Goal: Transaction & Acquisition: Download file/media

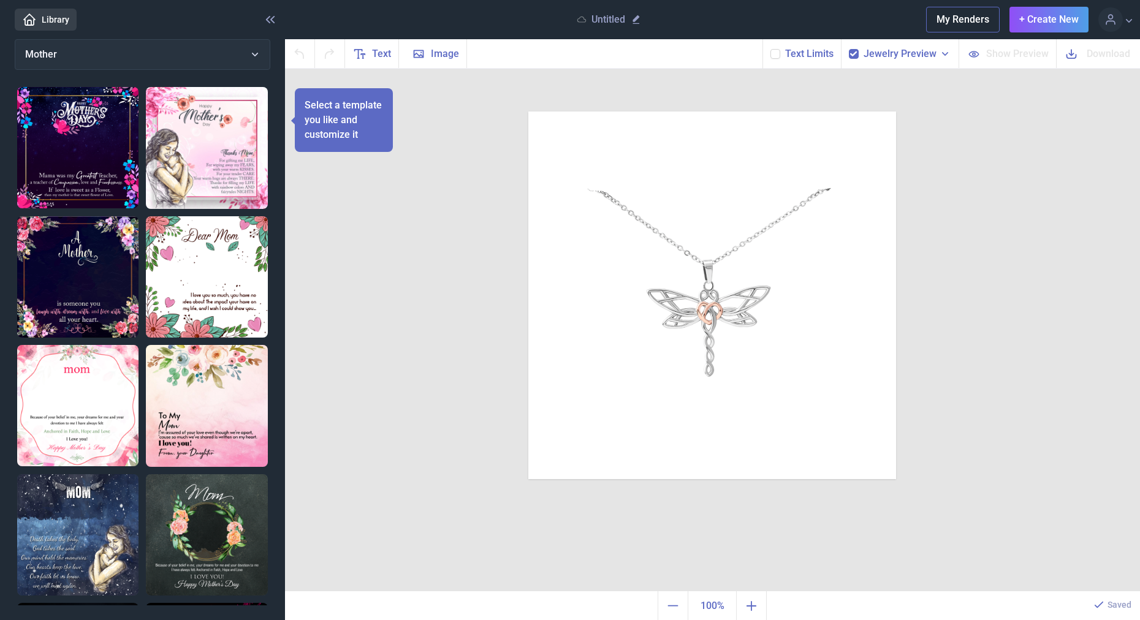
drag, startPoint x: 221, startPoint y: 373, endPoint x: 262, endPoint y: 371, distance: 41.1
click at [221, 372] on img at bounding box center [207, 406] width 122 height 122
checkbox input "false"
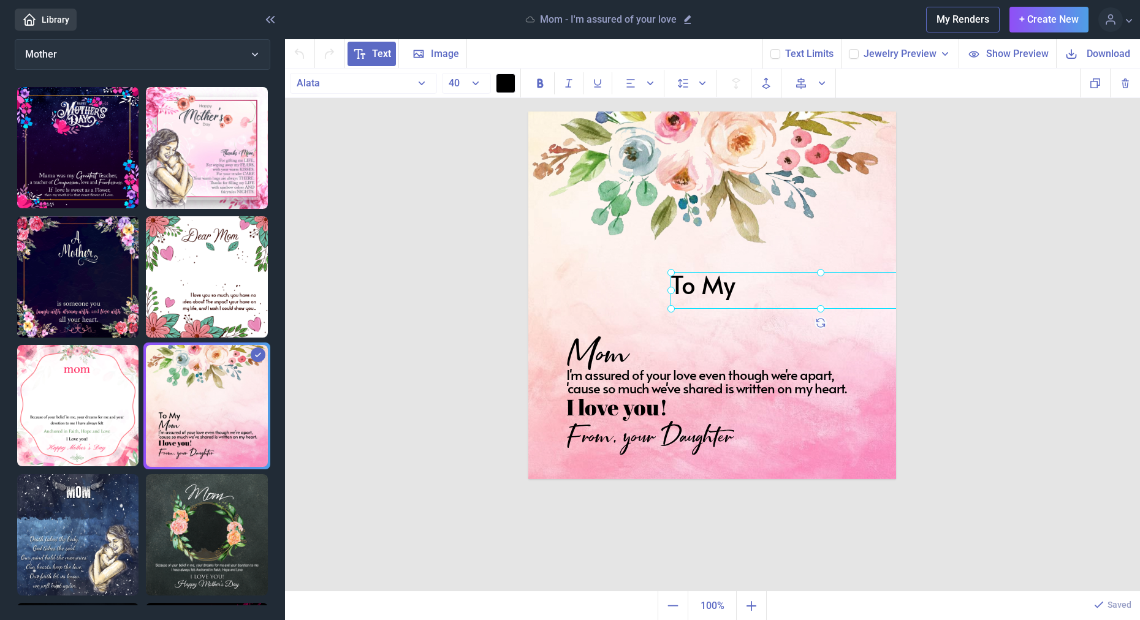
drag, startPoint x: 609, startPoint y: 323, endPoint x: 699, endPoint y: 270, distance: 103.8
click at [528, 112] on div "To My" at bounding box center [528, 112] width 0 height 0
drag, startPoint x: 630, startPoint y: 341, endPoint x: 716, endPoint y: 313, distance: 90.3
click at [528, 112] on div "Mom" at bounding box center [528, 112] width 0 height 0
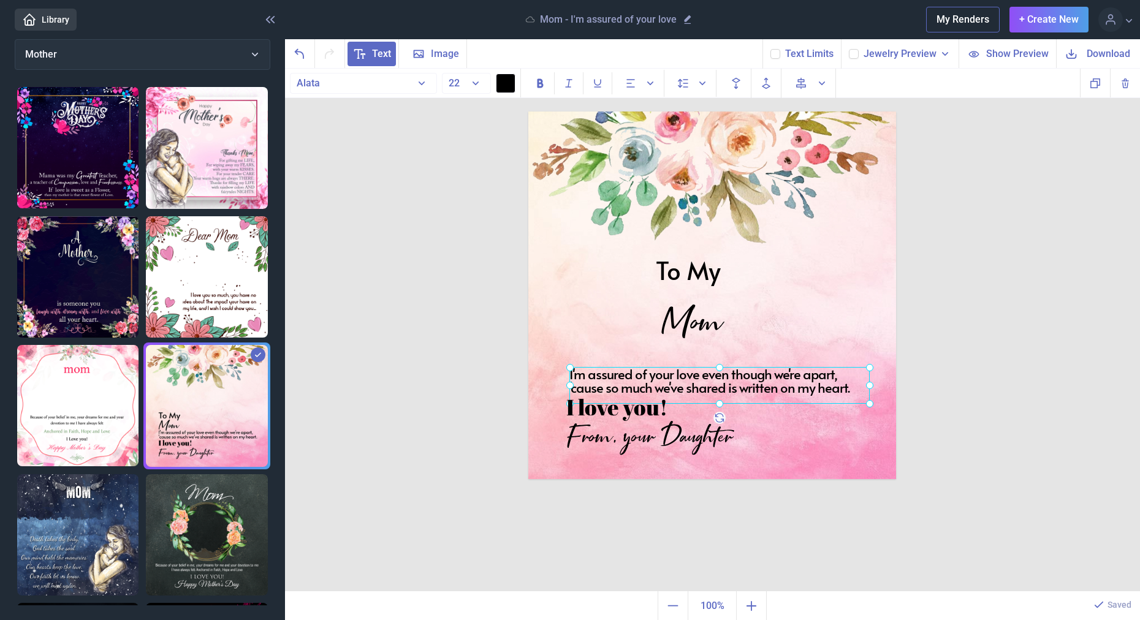
drag, startPoint x: 697, startPoint y: 370, endPoint x: 702, endPoint y: 365, distance: 6.9
click at [528, 112] on div "I'm assured of your love even though we're apart, 'cause so much we've shared i…" at bounding box center [528, 112] width 0 height 0
click at [702, 368] on div at bounding box center [721, 381] width 300 height 37
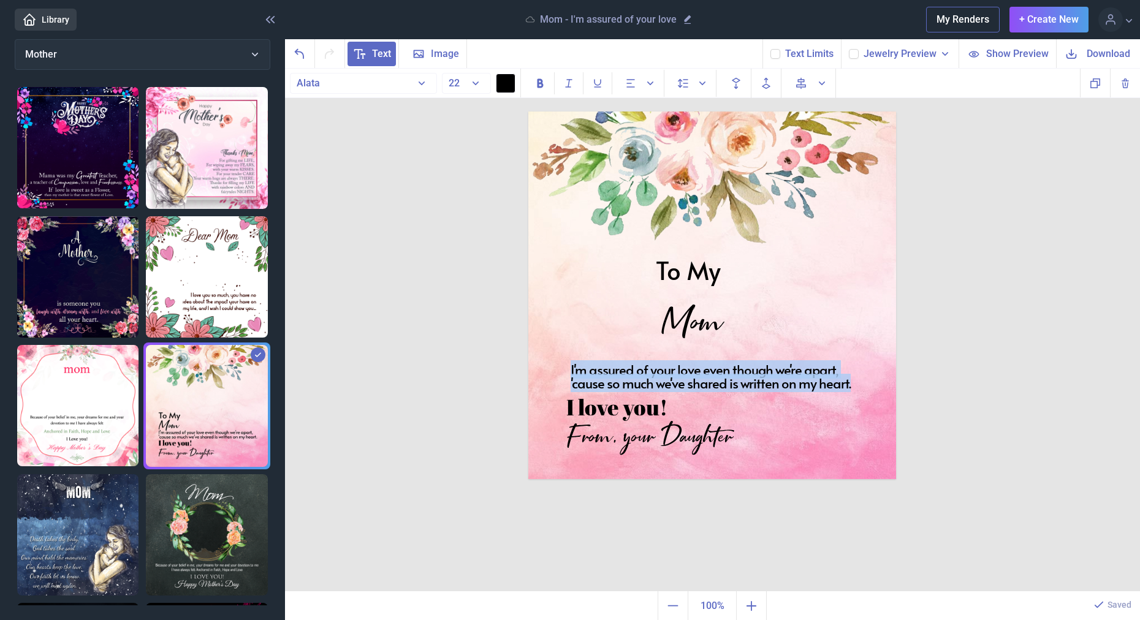
click at [702, 368] on div "I'm assured of your love even though we're apart, 'cause so much we've shared i…" at bounding box center [721, 381] width 300 height 37
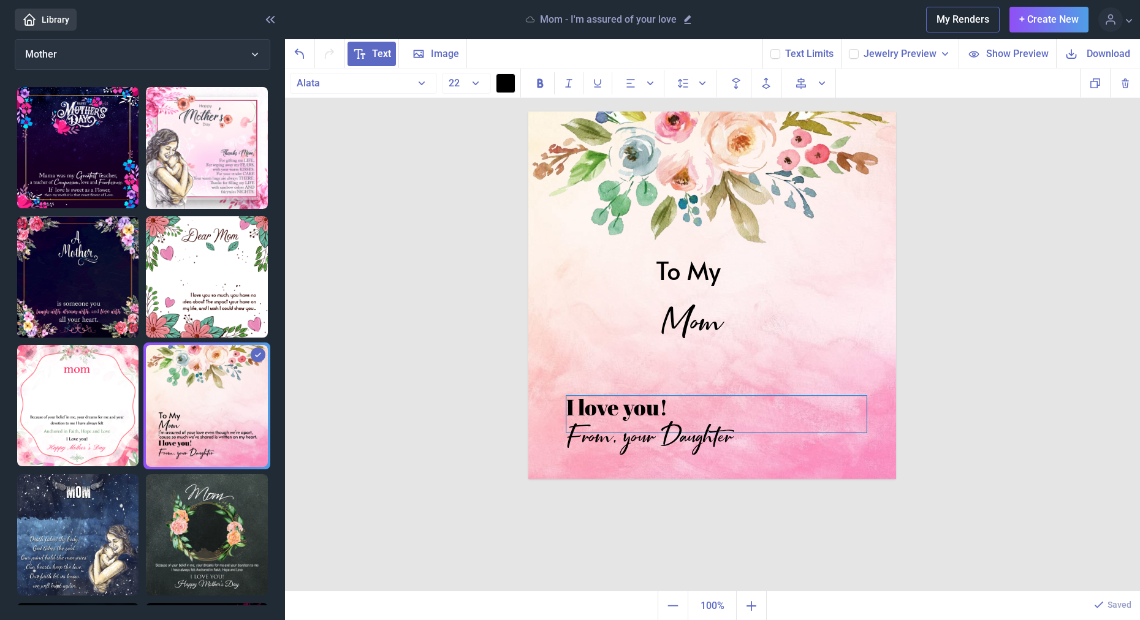
click at [645, 112] on div "I love you!" at bounding box center [712, 112] width 368 height 0
click at [645, 406] on div "I love you!" at bounding box center [716, 414] width 300 height 37
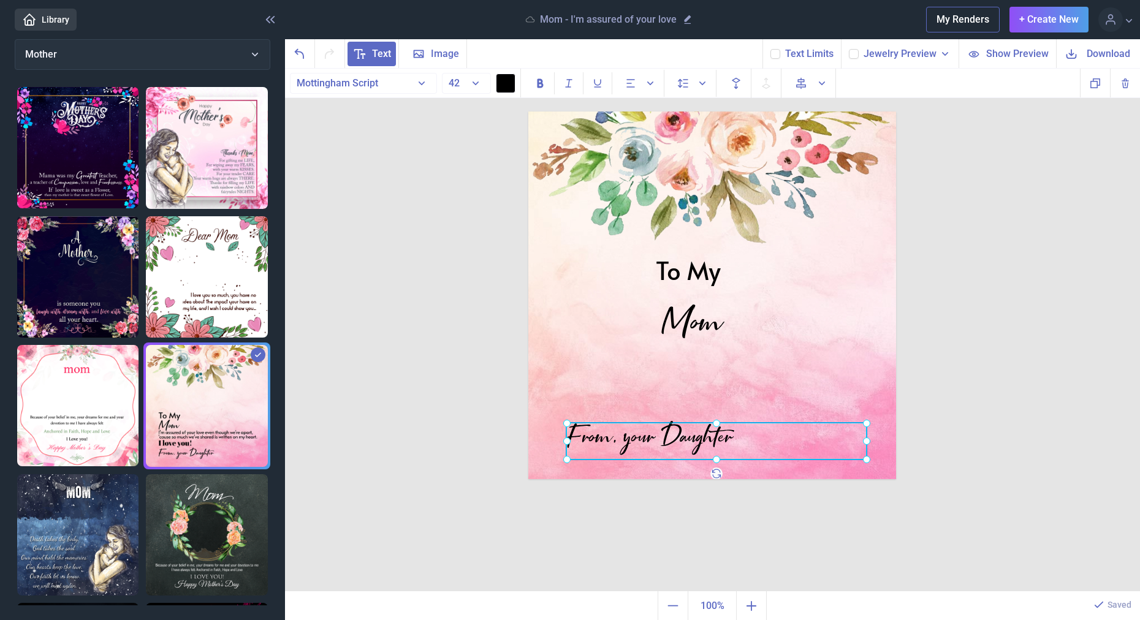
click at [528, 112] on div "From, your Daughter" at bounding box center [528, 112] width 0 height 0
click at [669, 431] on div at bounding box center [716, 441] width 300 height 37
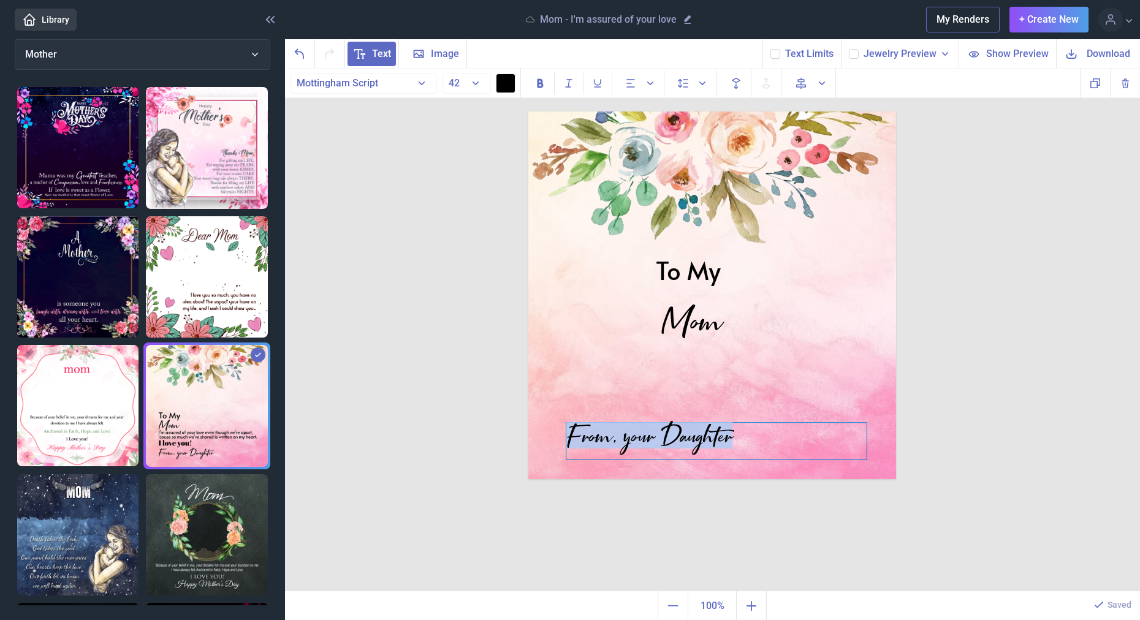
click at [669, 431] on div "From, your Daughter" at bounding box center [716, 441] width 300 height 37
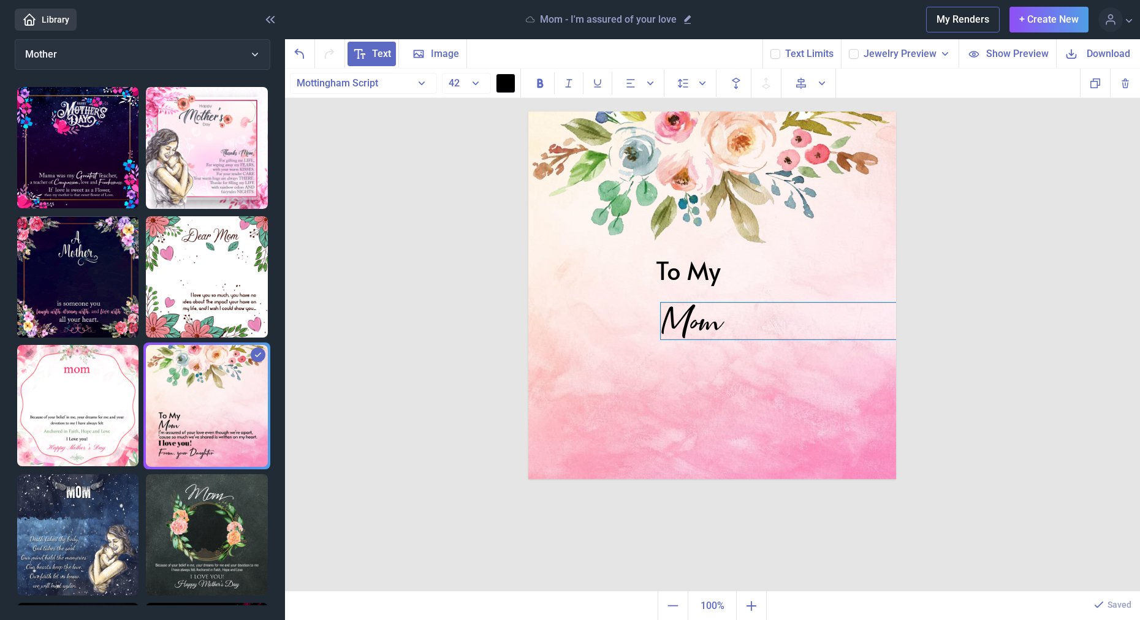
click at [690, 112] on div "Mom" at bounding box center [712, 112] width 368 height 0
click at [690, 321] on div "Mom" at bounding box center [811, 321] width 300 height 37
click at [689, 112] on div "To My" at bounding box center [712, 112] width 368 height 0
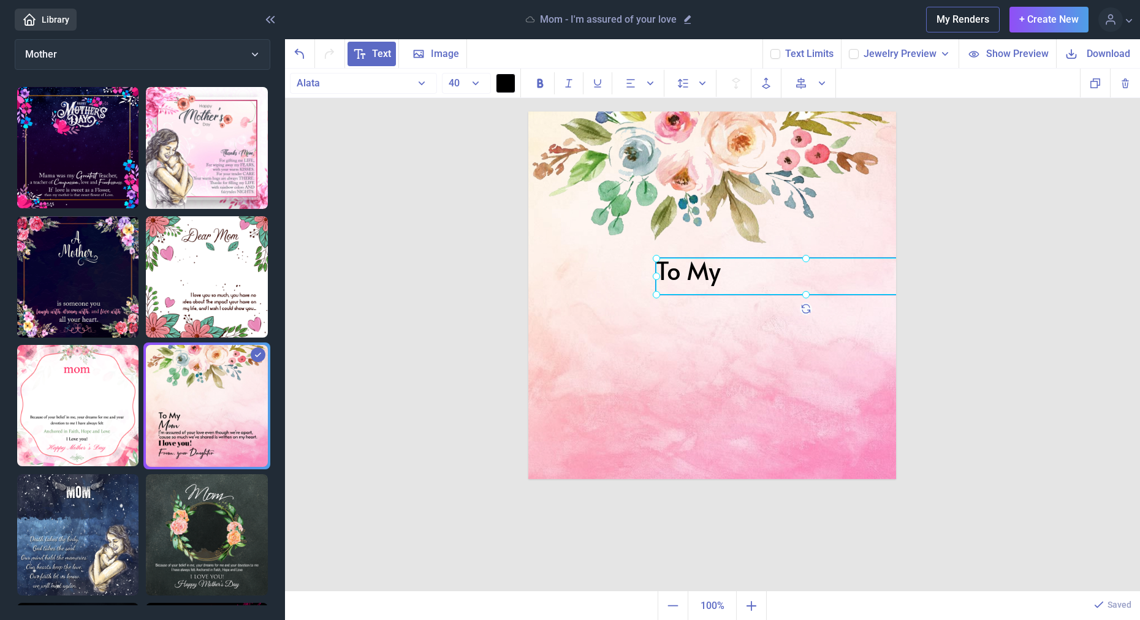
click at [689, 278] on div at bounding box center [806, 276] width 300 height 37
click at [689, 278] on div "To My" at bounding box center [806, 276] width 300 height 37
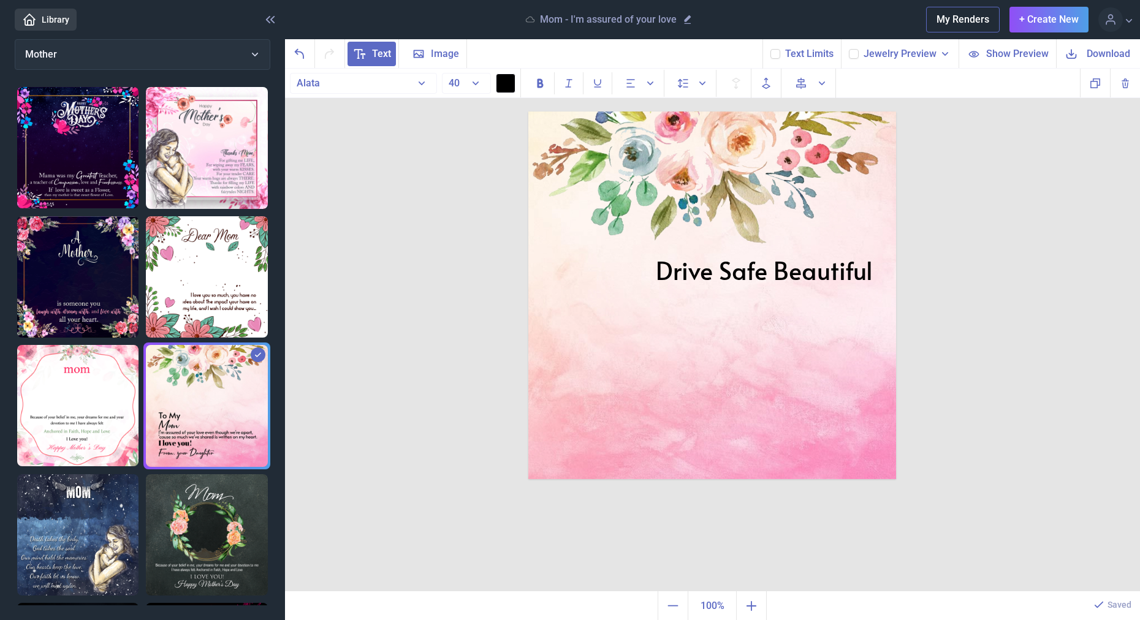
click at [979, 258] on div "Drive Safe Beautiful Duplicate Delete Backwards > Forward" at bounding box center [712, 330] width 855 height 523
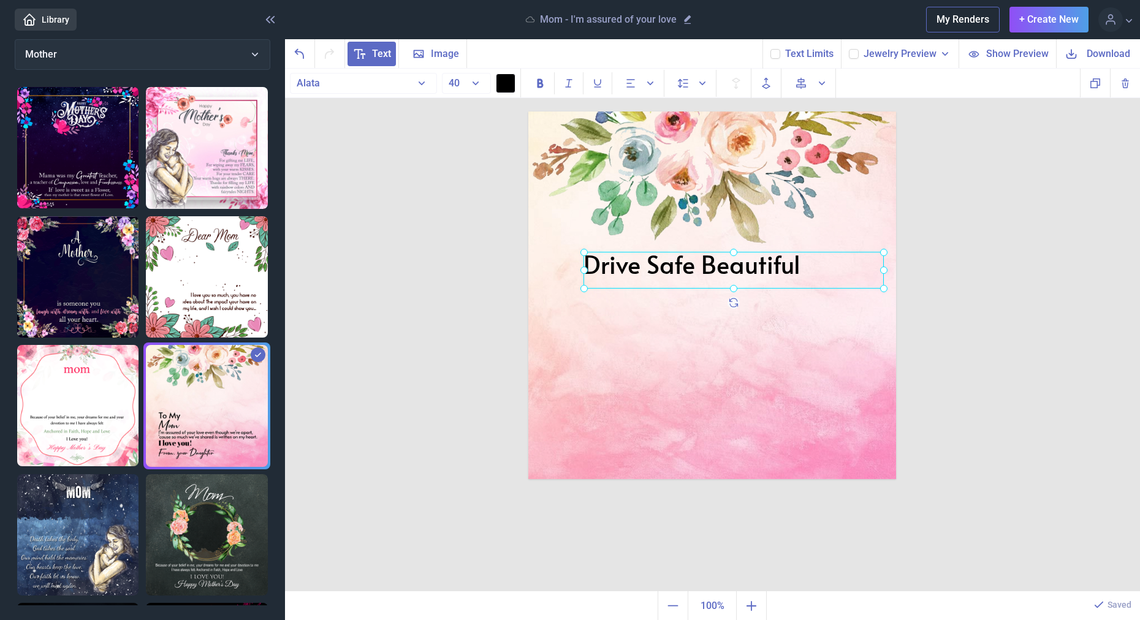
drag, startPoint x: 855, startPoint y: 279, endPoint x: 783, endPoint y: 273, distance: 72.6
click at [528, 112] on div "Drive Safe Beautiful" at bounding box center [528, 112] width 0 height 0
click at [779, 265] on div at bounding box center [733, 270] width 300 height 37
click at [779, 265] on div "Drive Safe Beautiful" at bounding box center [733, 270] width 300 height 37
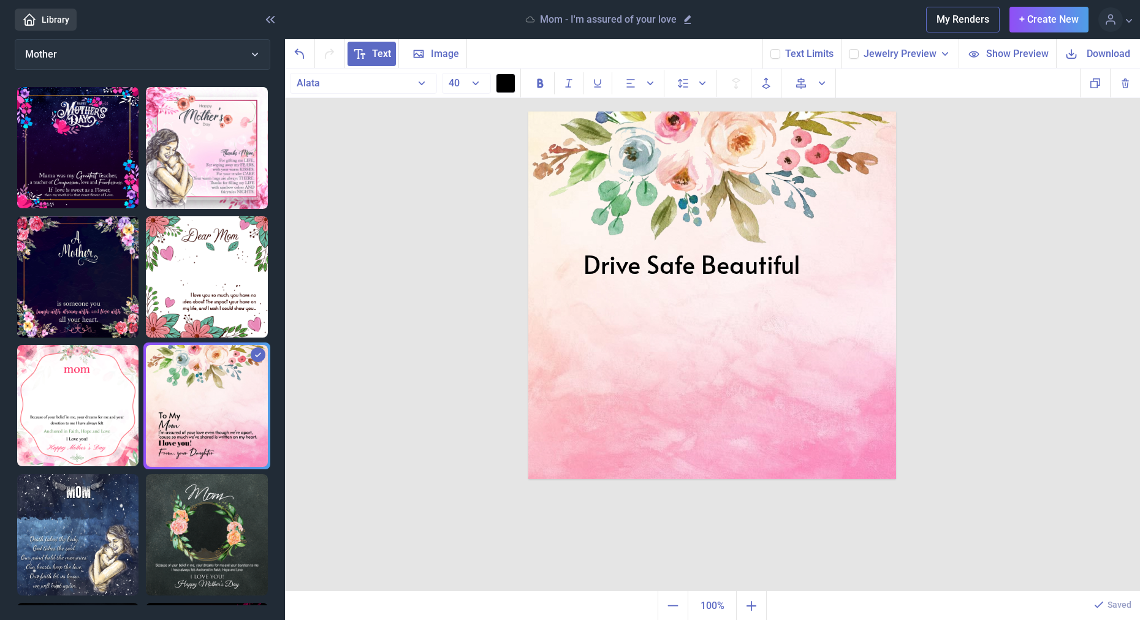
click at [779, 265] on div "Drive Safe Beautiful" at bounding box center [733, 270] width 300 height 37
click at [817, 274] on div "Drive Safe Beautiful" at bounding box center [733, 270] width 300 height 37
click at [1080, 316] on div "Drive Safe Beautiful Duplicate Delete Backwards > Forward" at bounding box center [712, 330] width 855 height 523
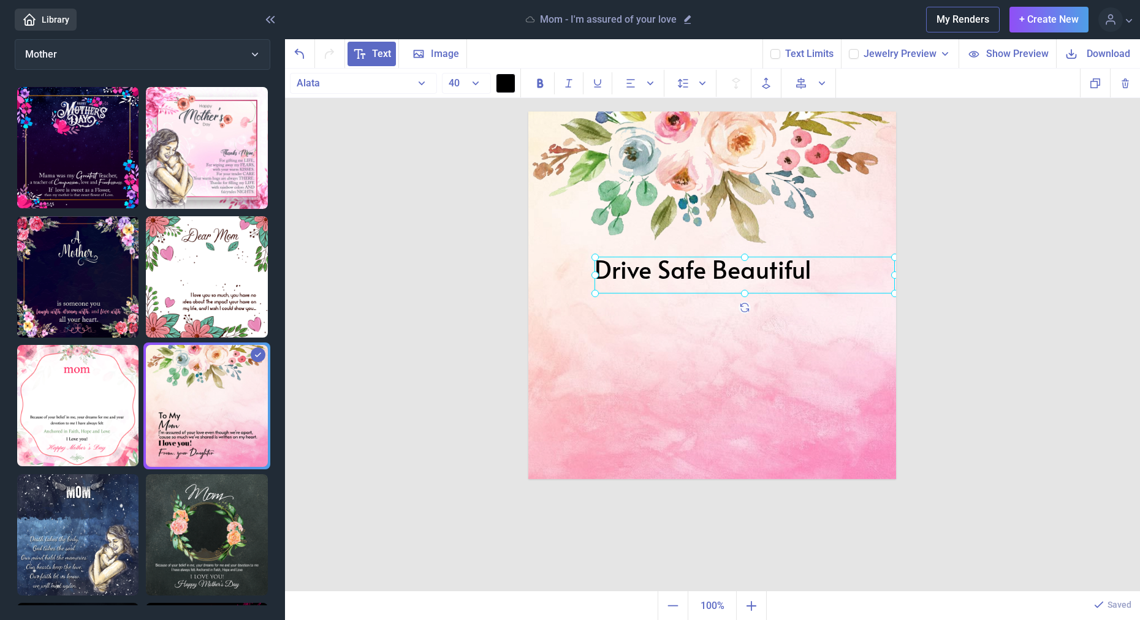
drag, startPoint x: 775, startPoint y: 273, endPoint x: 786, endPoint y: 278, distance: 12.1
click at [528, 112] on div "Drive Safe Beautiful" at bounding box center [528, 112] width 0 height 0
click at [784, 276] on div at bounding box center [744, 275] width 300 height 37
click at [784, 276] on div "Drive Safe Beautiful" at bounding box center [744, 275] width 300 height 37
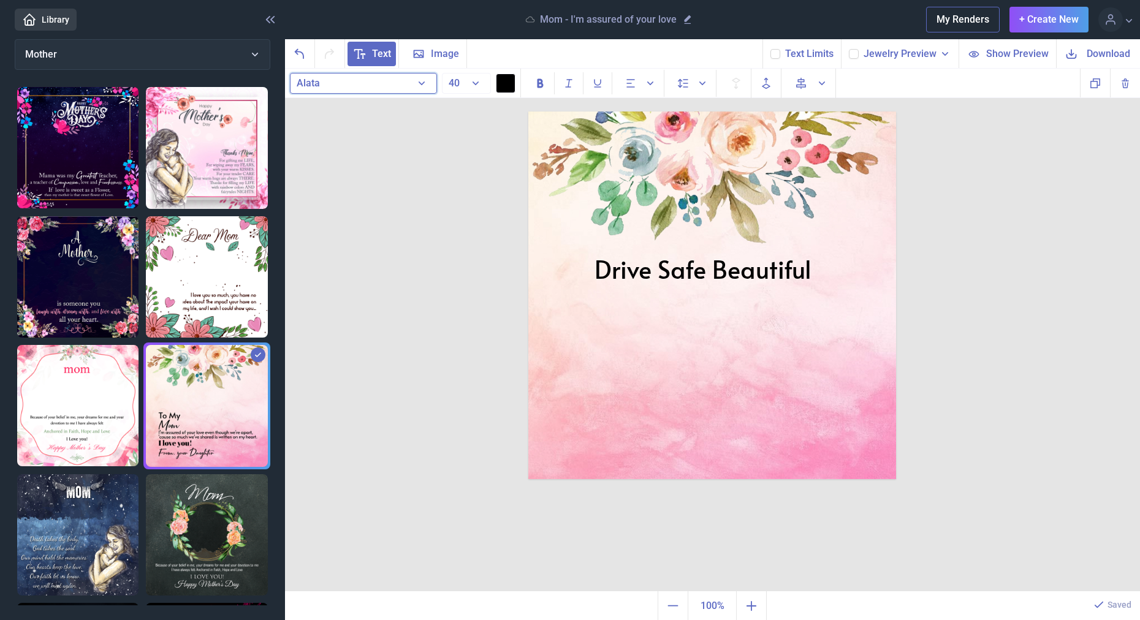
click at [376, 88] on button "Alata" at bounding box center [363, 83] width 147 height 21
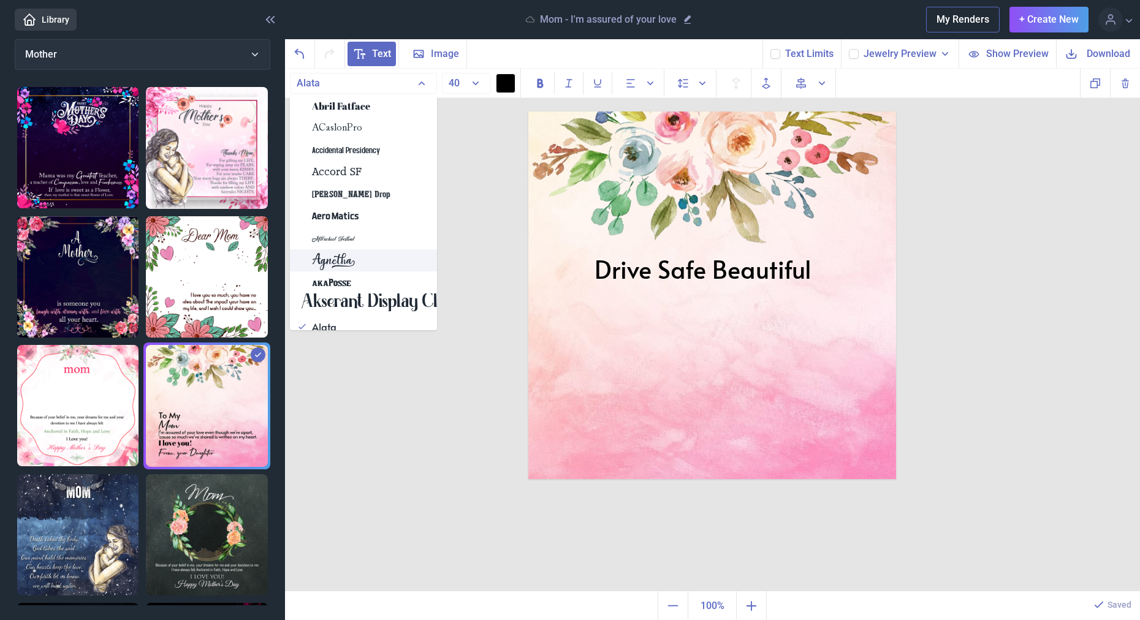
click at [368, 256] on div "Agnetha" at bounding box center [363, 260] width 147 height 22
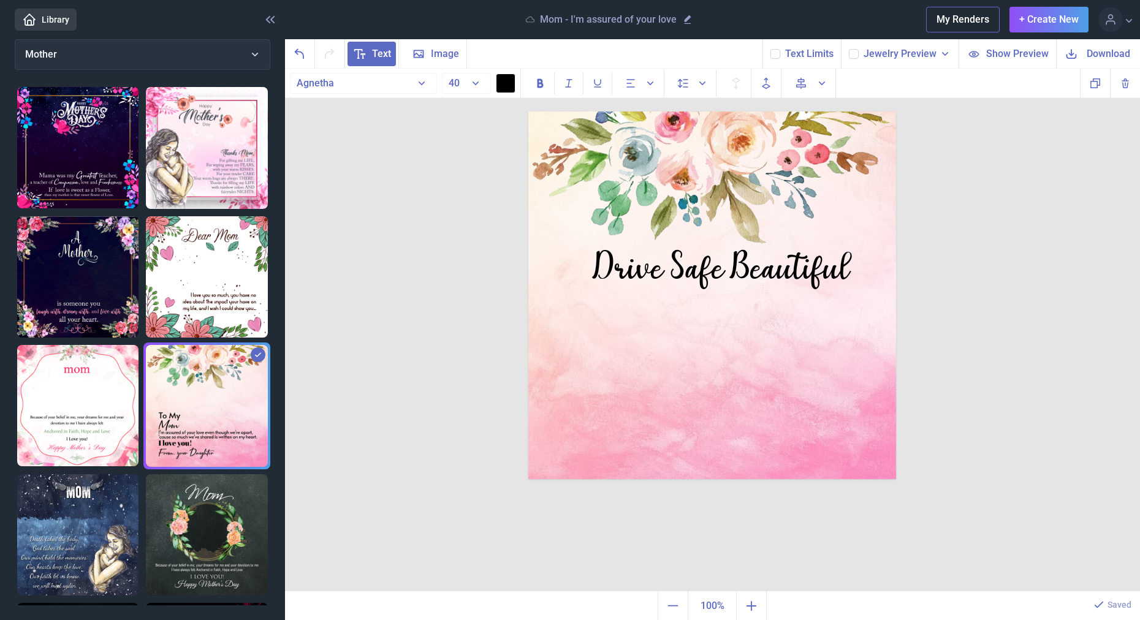
drag, startPoint x: 1046, startPoint y: 302, endPoint x: 946, endPoint y: 286, distance: 100.5
click at [1043, 302] on div "Drive Safe Beautiful Duplicate Delete Backwards > Forward" at bounding box center [712, 330] width 855 height 523
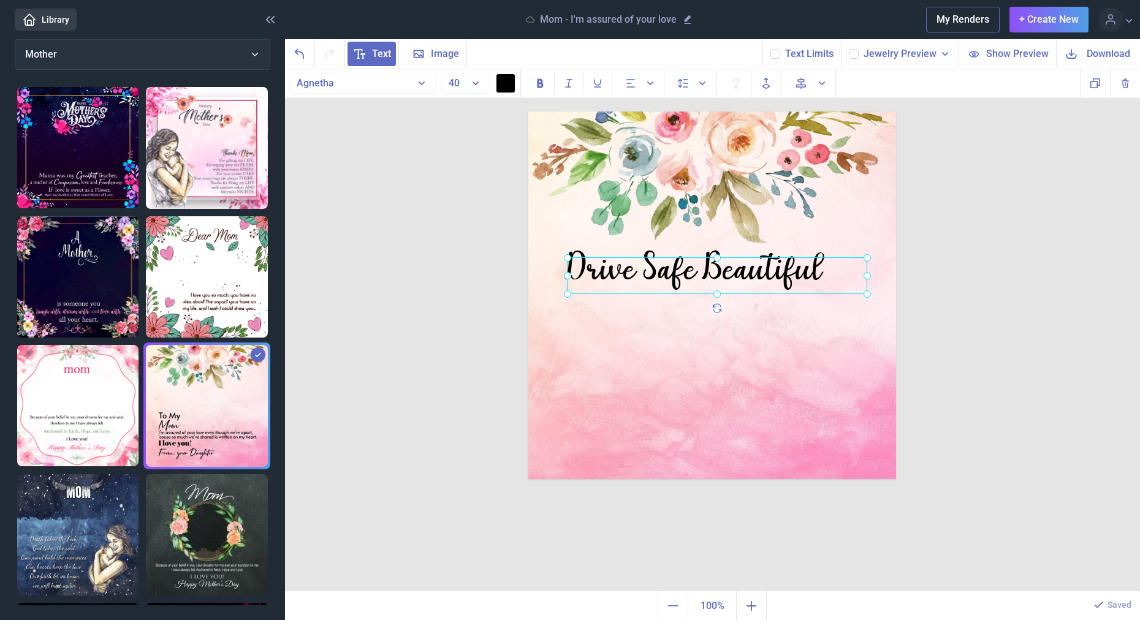
drag, startPoint x: 829, startPoint y: 273, endPoint x: 803, endPoint y: 273, distance: 26.4
click at [528, 112] on div "Drive Safe Beautiful" at bounding box center [528, 112] width 0 height 0
click at [703, 276] on div at bounding box center [718, 275] width 300 height 37
click at [704, 276] on div "Drive Safe Beautiful" at bounding box center [718, 275] width 300 height 37
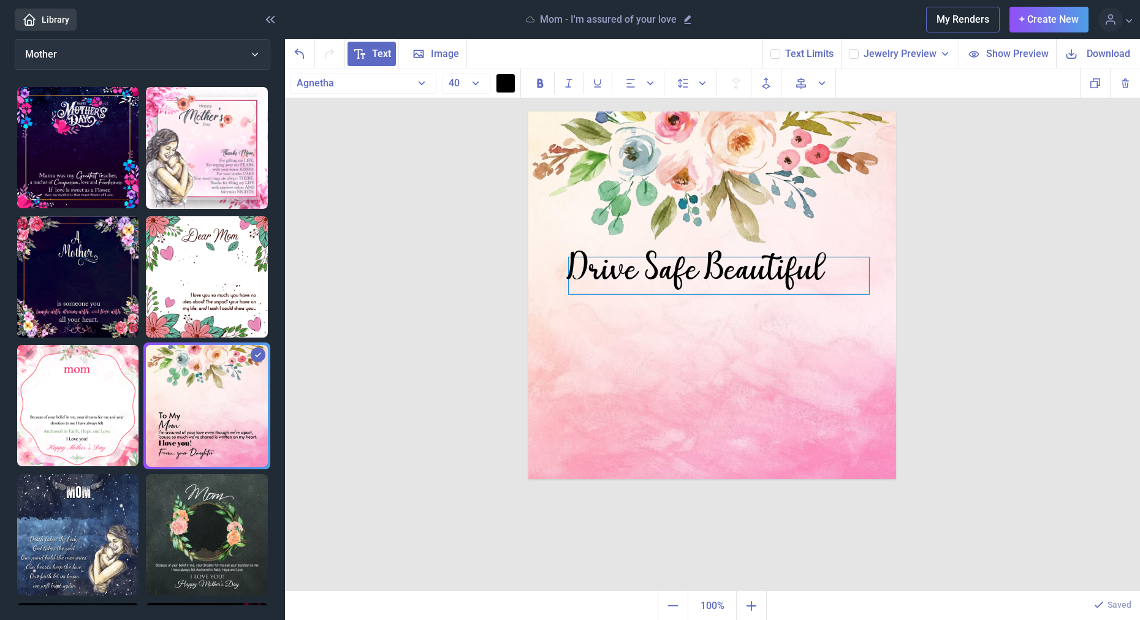
click at [707, 273] on div "Drive Safe Beautiful" at bounding box center [719, 275] width 300 height 37
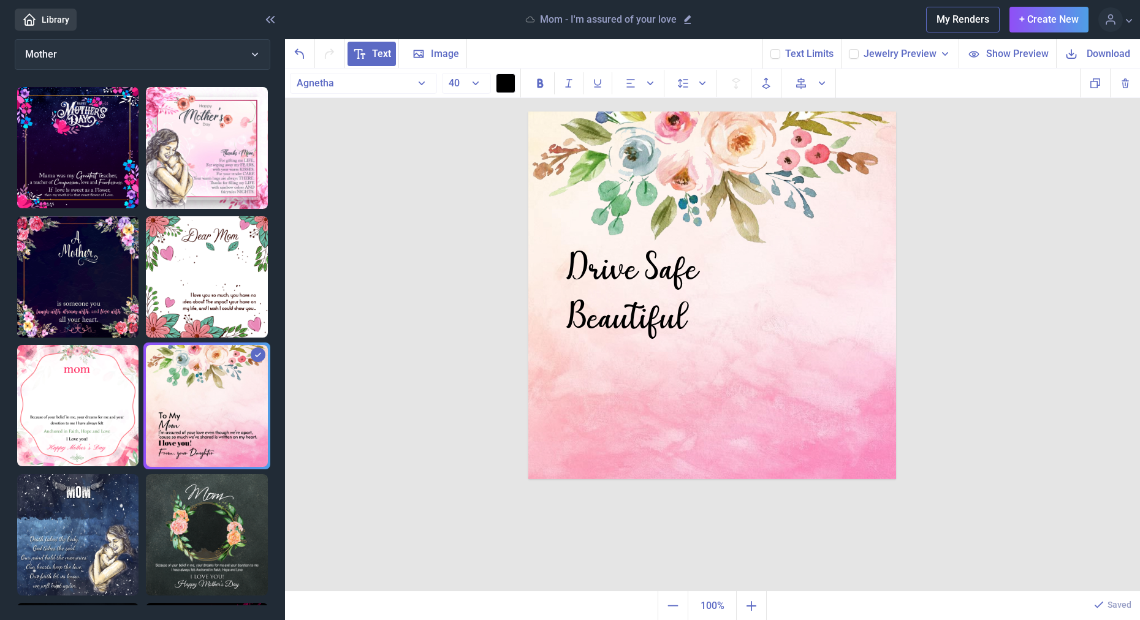
click at [967, 299] on div "Drive Safe Beautiful Duplicate Delete Backwards > Forward" at bounding box center [712, 330] width 855 height 523
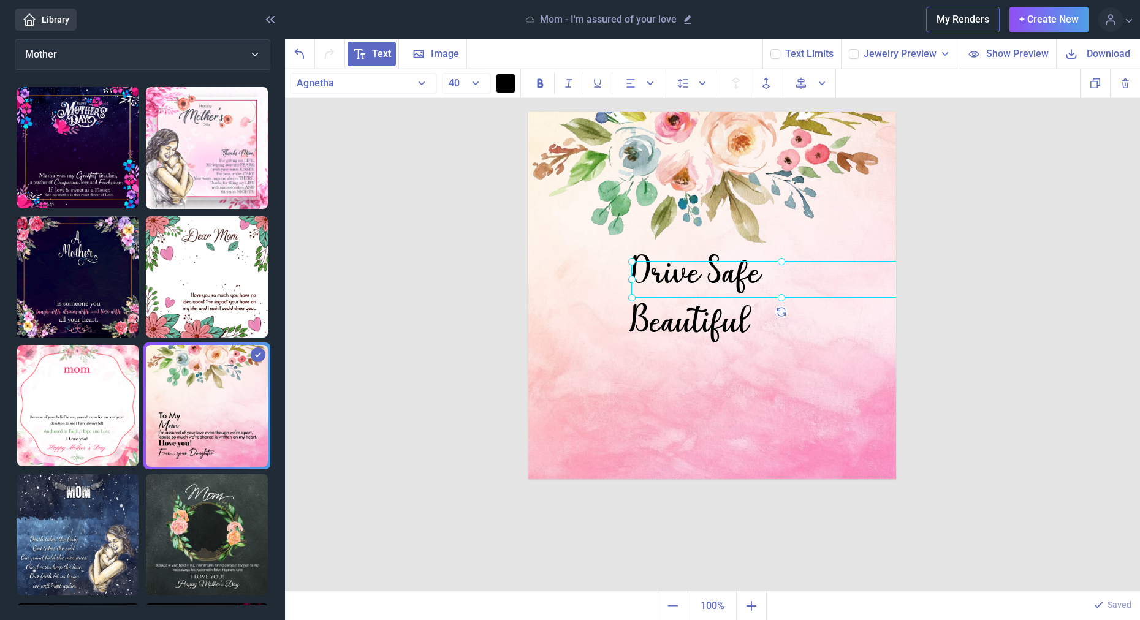
drag, startPoint x: 638, startPoint y: 276, endPoint x: 703, endPoint y: 278, distance: 65.0
click at [528, 112] on div "Drive Safe Beautiful" at bounding box center [528, 112] width 0 height 0
click at [703, 278] on div at bounding box center [784, 277] width 300 height 37
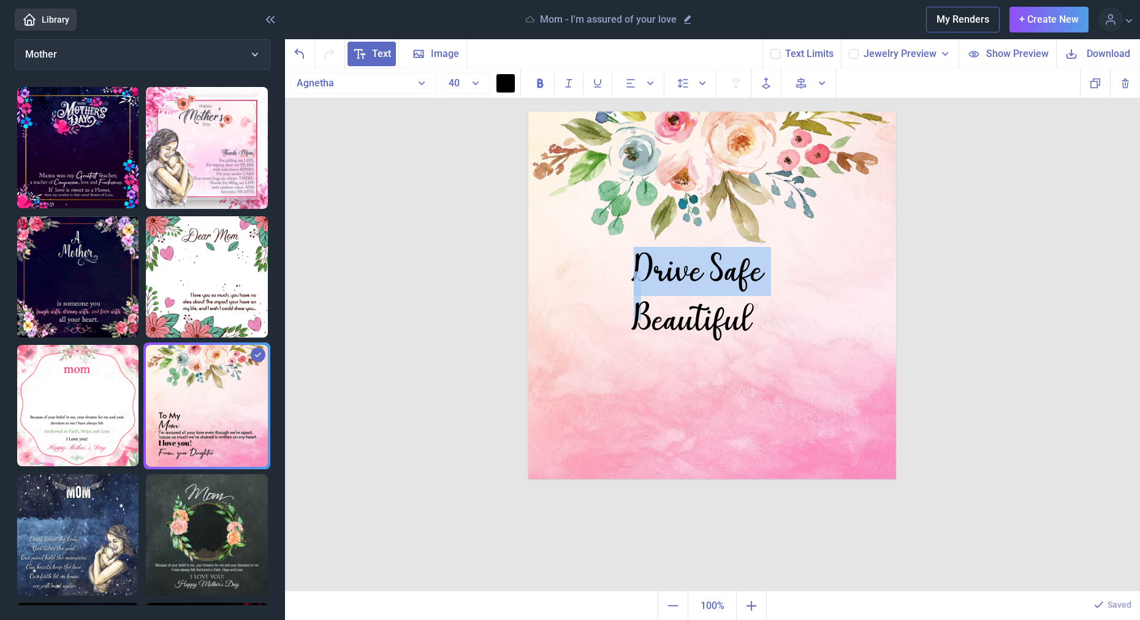
click at [703, 278] on div "Drive Safe Beautiful" at bounding box center [784, 277] width 300 height 37
click at [645, 91] on span "Alignment" at bounding box center [641, 83] width 42 height 22
click at [657, 121] on button at bounding box center [662, 114] width 20 height 20
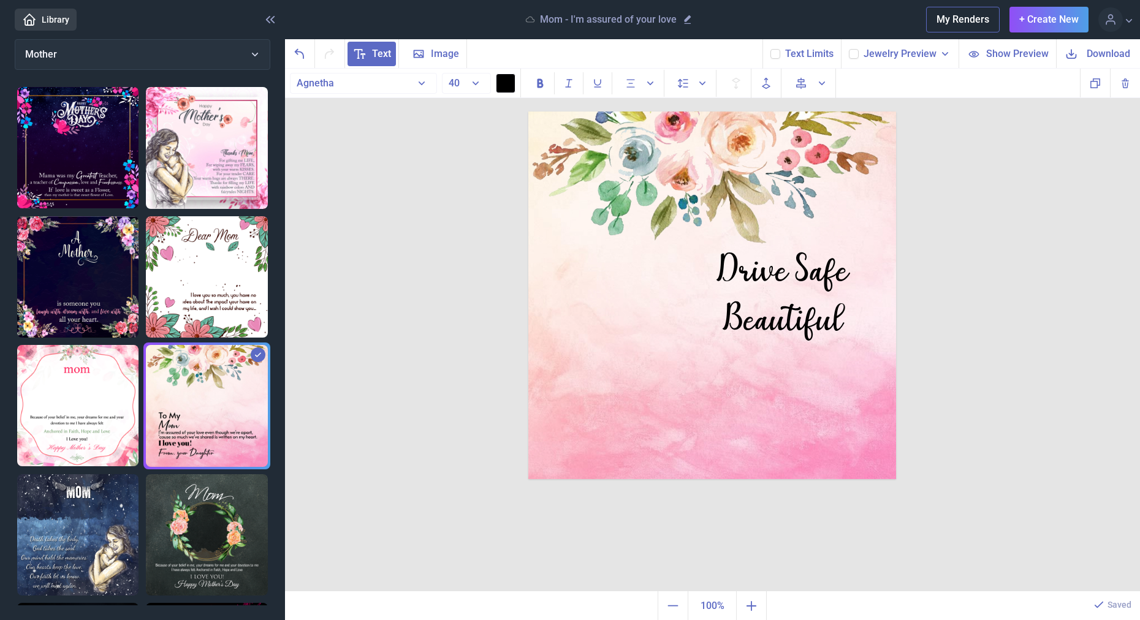
drag, startPoint x: 994, startPoint y: 226, endPoint x: 951, endPoint y: 233, distance: 44.1
click at [990, 227] on div "Drive Safe Beautiful Duplicate Delete Backwards > Forward" at bounding box center [712, 330] width 855 height 523
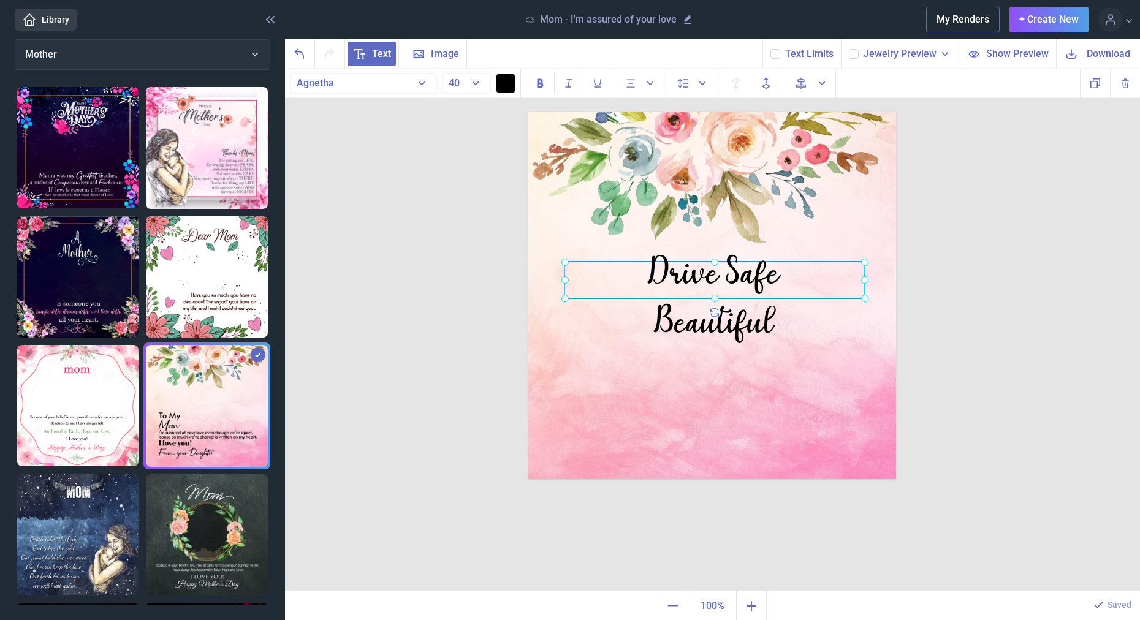
drag, startPoint x: 807, startPoint y: 258, endPoint x: 743, endPoint y: 260, distance: 64.4
click at [743, 262] on div "Drive Safe Beautiful" at bounding box center [714, 280] width 300 height 37
click at [767, 284] on div at bounding box center [714, 280] width 300 height 37
click at [770, 283] on div "Drive Safe Beautiful" at bounding box center [714, 280] width 300 height 37
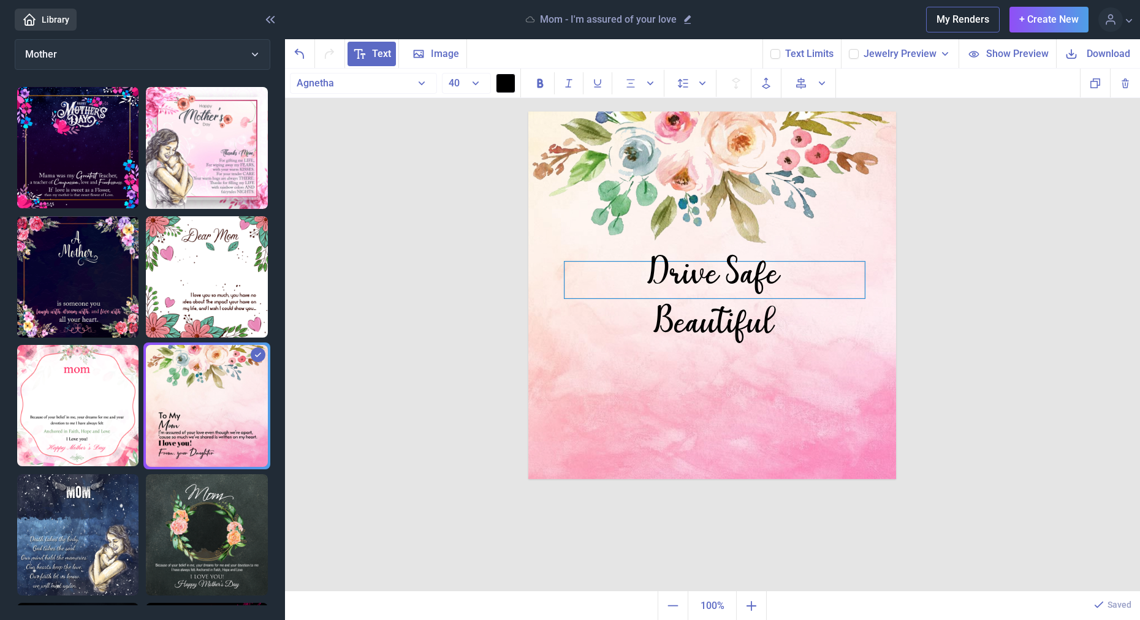
click at [770, 283] on div "Drive Safe Beautiful" at bounding box center [714, 280] width 300 height 37
click at [770, 282] on div "Drive Safe Beautiful" at bounding box center [714, 280] width 300 height 37
click at [769, 280] on div "Drive Safe Beautiful" at bounding box center [714, 280] width 300 height 37
click at [697, 270] on div "Drive Safe Beautiful" at bounding box center [714, 280] width 300 height 37
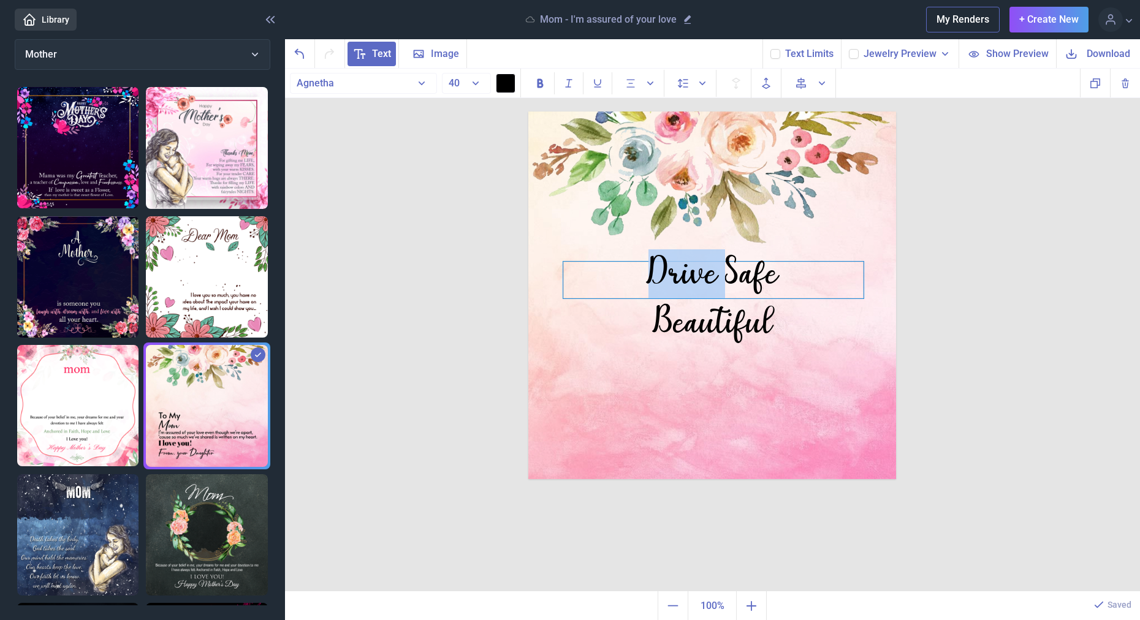
click at [697, 270] on div "Drive Safe Beautiful" at bounding box center [713, 280] width 300 height 37
drag, startPoint x: 474, startPoint y: 82, endPoint x: 476, endPoint y: 98, distance: 16.7
click at [473, 83] on button "40" at bounding box center [466, 83] width 49 height 21
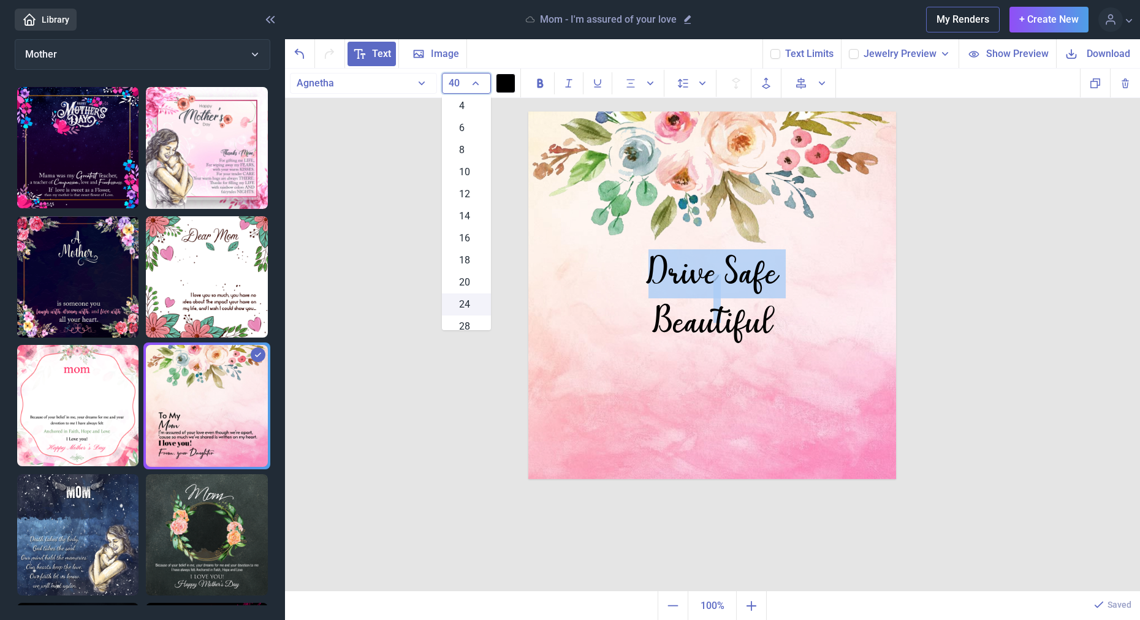
scroll to position [181, 0]
click at [464, 303] on span "48" at bounding box center [464, 299] width 11 height 15
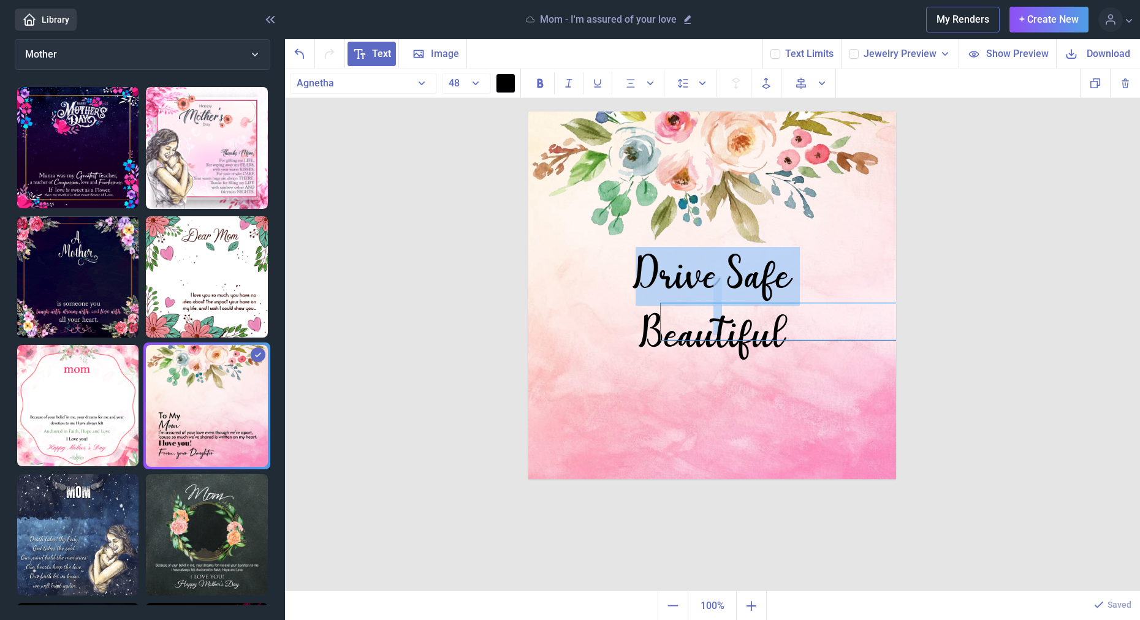
click at [721, 112] on div at bounding box center [712, 112] width 368 height 0
click at [721, 339] on div at bounding box center [811, 321] width 300 height 37
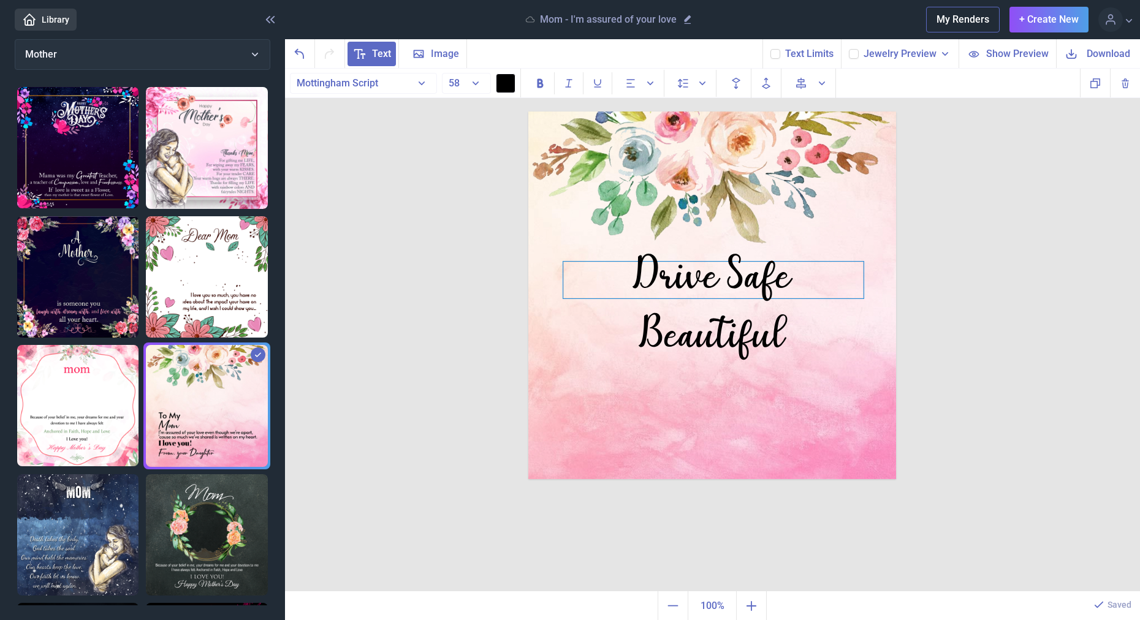
click at [652, 327] on div "Beautiful" at bounding box center [713, 335] width 300 height 29
drag, startPoint x: 862, startPoint y: 317, endPoint x: 772, endPoint y: 316, distance: 90.1
click at [788, 316] on div at bounding box center [811, 321] width 300 height 37
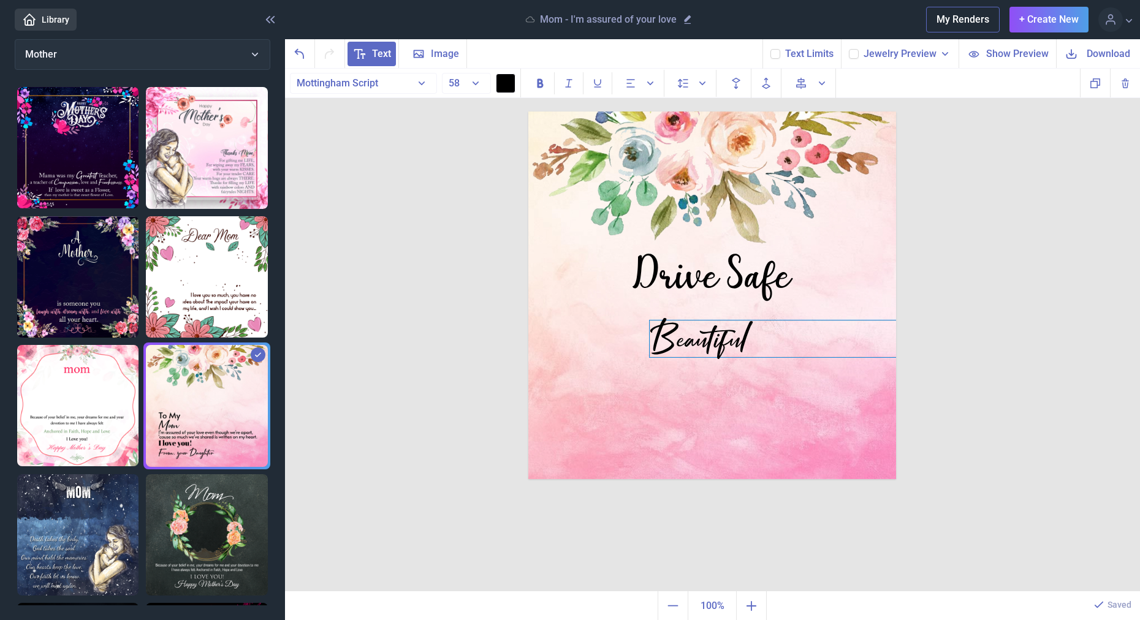
drag, startPoint x: 633, startPoint y: 327, endPoint x: 697, endPoint y: 345, distance: 66.3
click at [697, 345] on div "Beautiful" at bounding box center [800, 339] width 300 height 37
click at [1003, 365] on div "Drive Safe Beautiful Duplicate Delete Backwards > Forward" at bounding box center [712, 330] width 855 height 523
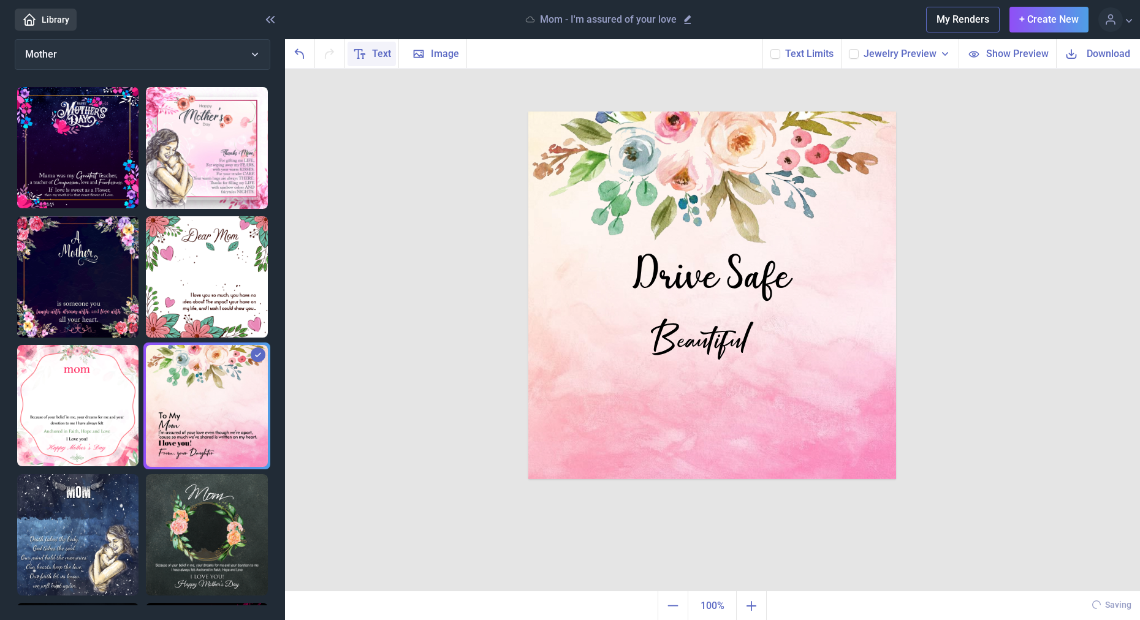
drag, startPoint x: 371, startPoint y: 50, endPoint x: 395, endPoint y: 63, distance: 26.3
click at [373, 52] on span "Text" at bounding box center [381, 54] width 19 height 15
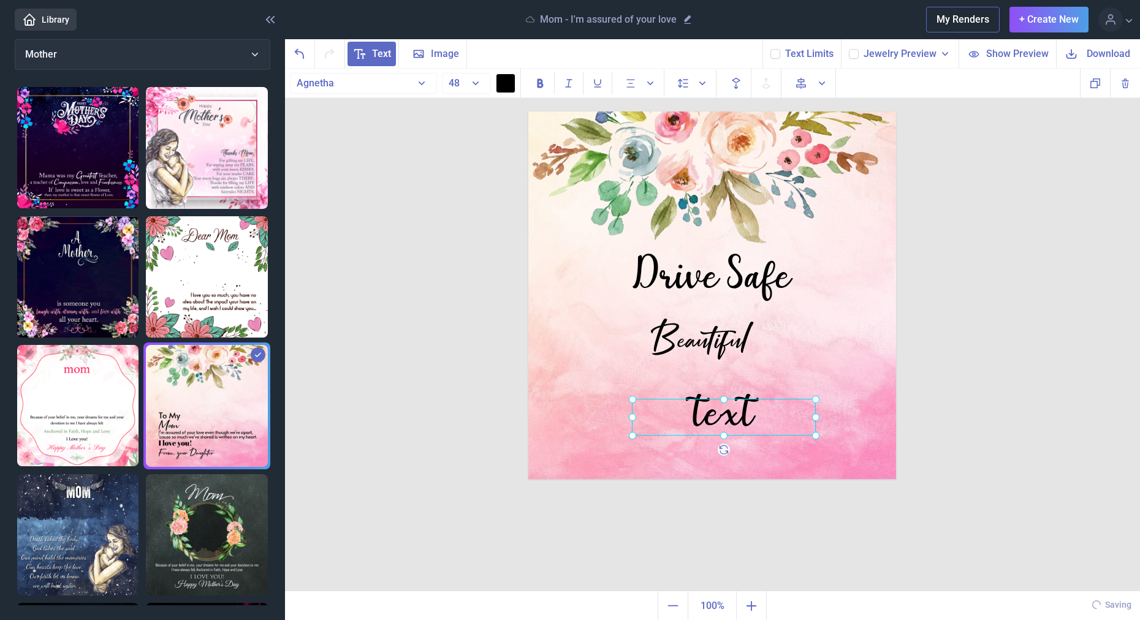
drag, startPoint x: 687, startPoint y: 173, endPoint x: 687, endPoint y: 427, distance: 253.7
click at [685, 427] on div at bounding box center [724, 417] width 184 height 37
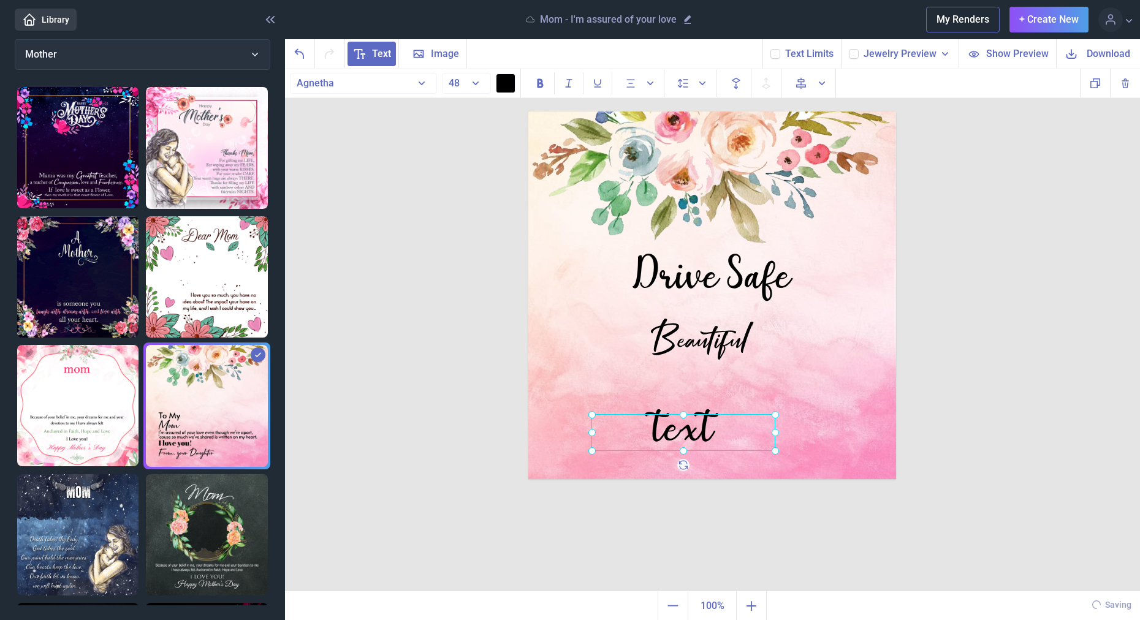
click at [691, 423] on div at bounding box center [683, 432] width 184 height 37
click at [691, 423] on div "text" at bounding box center [683, 432] width 184 height 37
click at [637, 434] on div "I love You" at bounding box center [683, 432] width 184 height 37
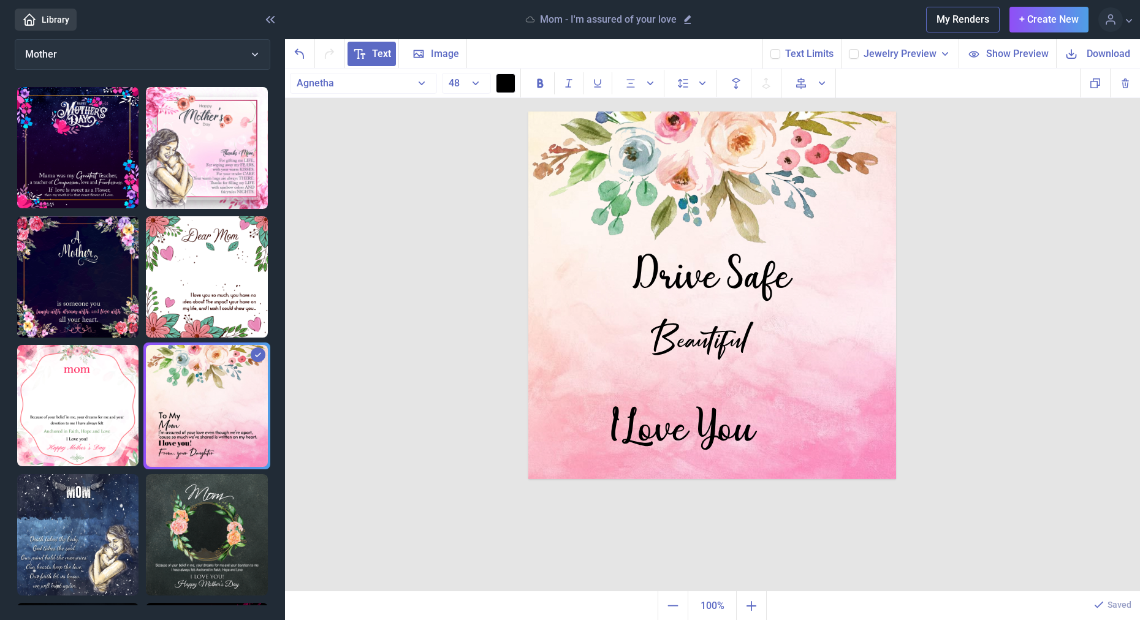
drag, startPoint x: 1099, startPoint y: 401, endPoint x: 950, endPoint y: 435, distance: 153.3
click at [1099, 402] on div "Drive Safe Beautiful I Love You Duplicate Delete Backwards > Forward" at bounding box center [712, 330] width 855 height 523
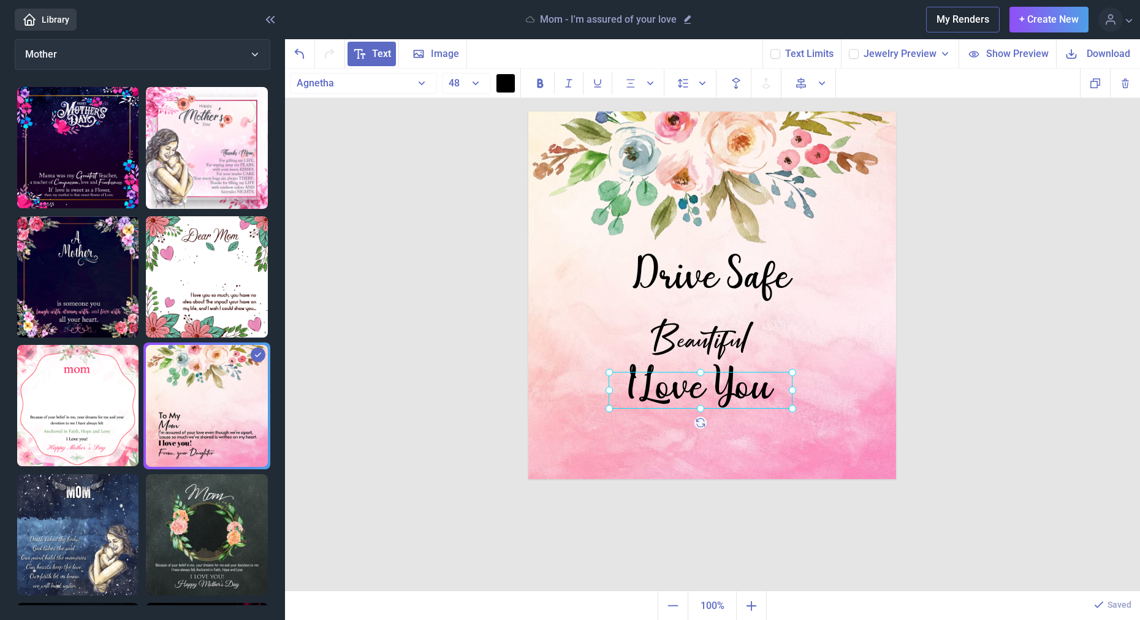
drag, startPoint x: 729, startPoint y: 431, endPoint x: 746, endPoint y: 389, distance: 45.6
click at [528, 112] on div "I Love You" at bounding box center [528, 112] width 0 height 0
click at [902, 383] on div "Drive Safe Beautiful I Love You Duplicate Delete Backwards > Forward" at bounding box center [712, 330] width 855 height 523
drag, startPoint x: 791, startPoint y: 387, endPoint x: 800, endPoint y: 388, distance: 9.2
click at [528, 112] on div "I Love You" at bounding box center [528, 112] width 0 height 0
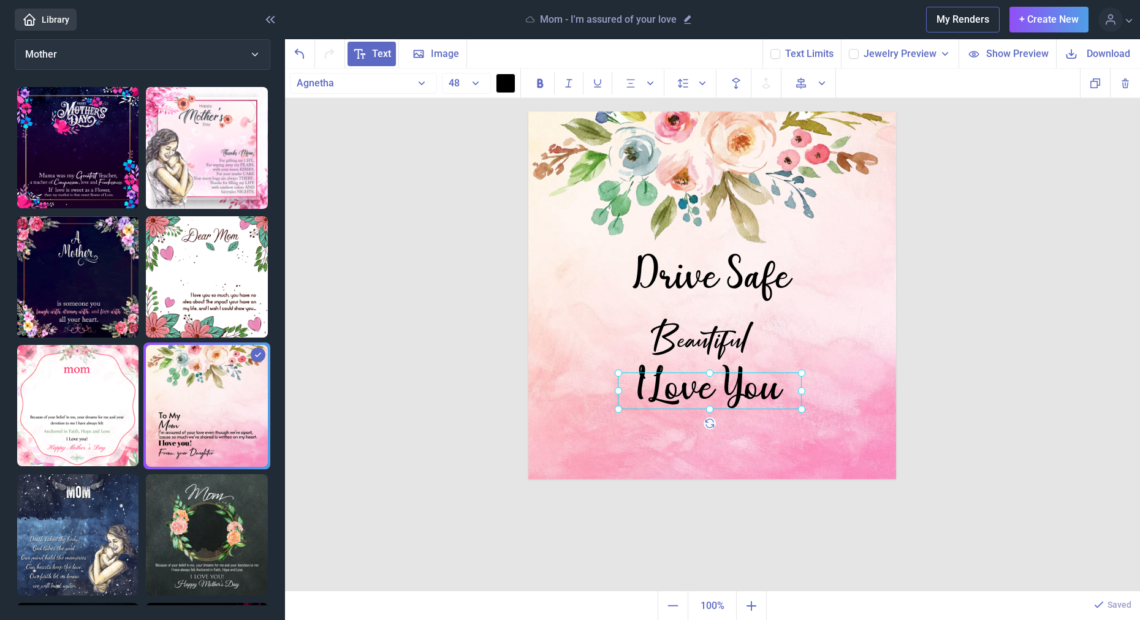
click at [919, 373] on div "Drive Safe Beautiful I Love You Duplicate Delete Backwards > Forward" at bounding box center [712, 330] width 855 height 523
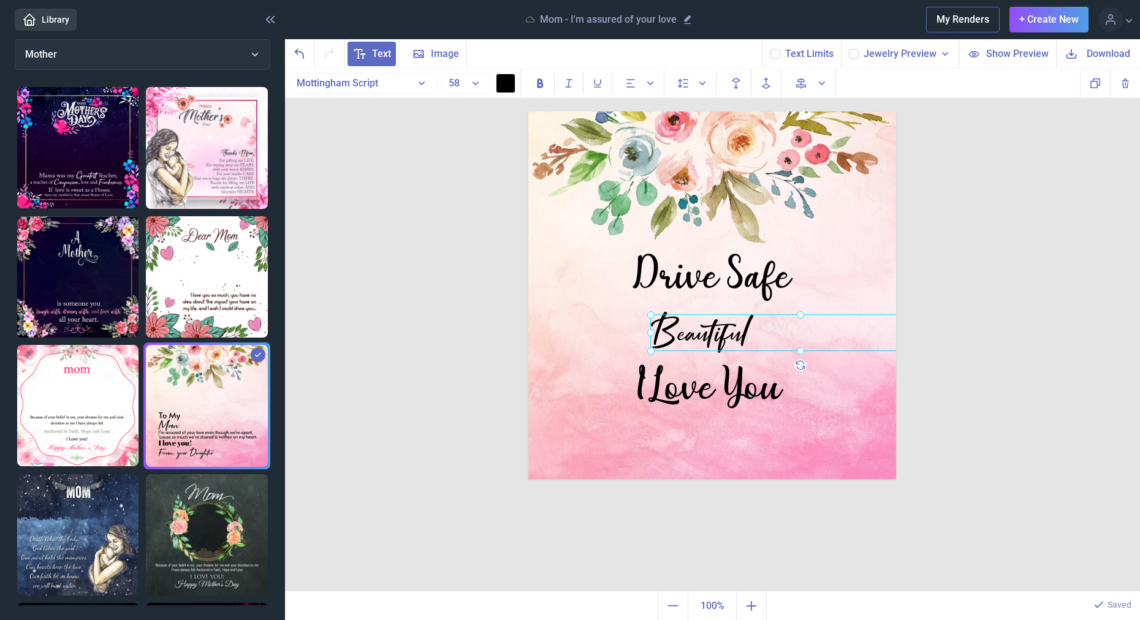
drag, startPoint x: 756, startPoint y: 341, endPoint x: 756, endPoint y: 334, distance: 6.7
click at [528, 112] on div "Beautiful" at bounding box center [528, 112] width 0 height 0
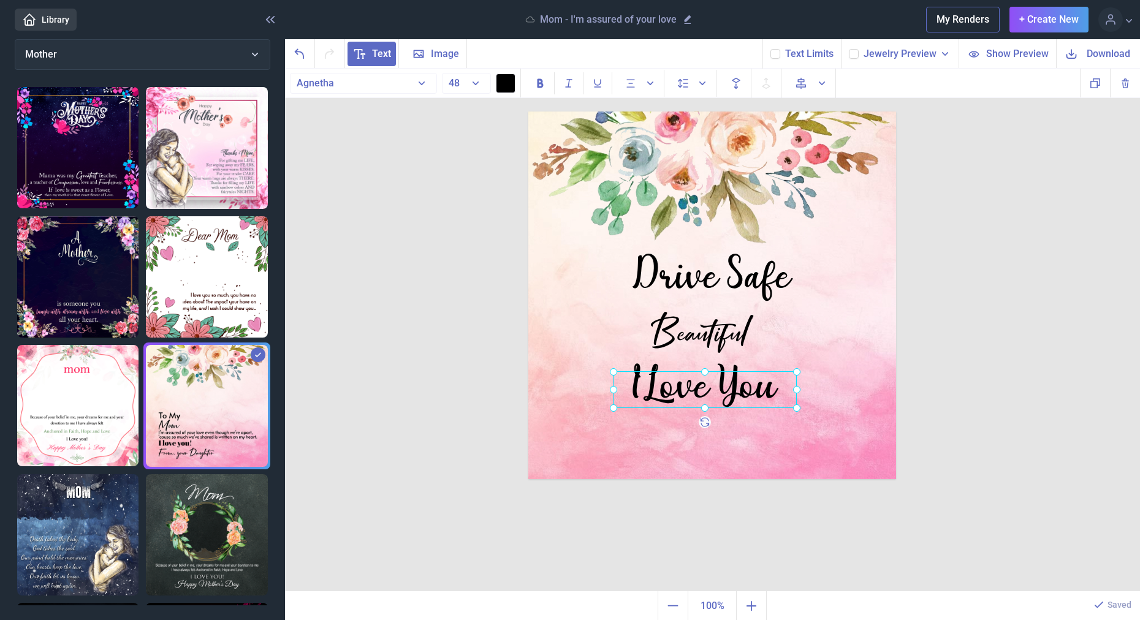
click at [528, 112] on div "I Love You" at bounding box center [528, 112] width 0 height 0
click at [932, 384] on div "Drive Safe Beautiful I Love You Duplicate Delete Backwards > Forward" at bounding box center [712, 330] width 855 height 523
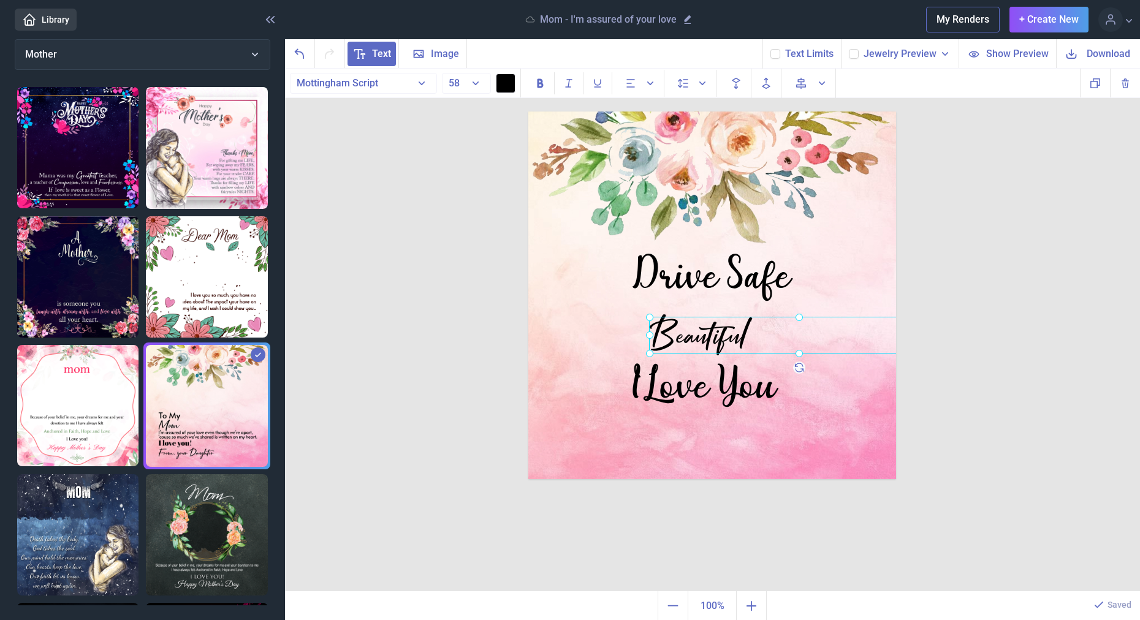
click at [528, 112] on div "Beautiful" at bounding box center [528, 112] width 0 height 0
click at [954, 412] on div "Drive Safe Beautiful I Love You Duplicate Delete Backwards > Forward" at bounding box center [712, 330] width 855 height 523
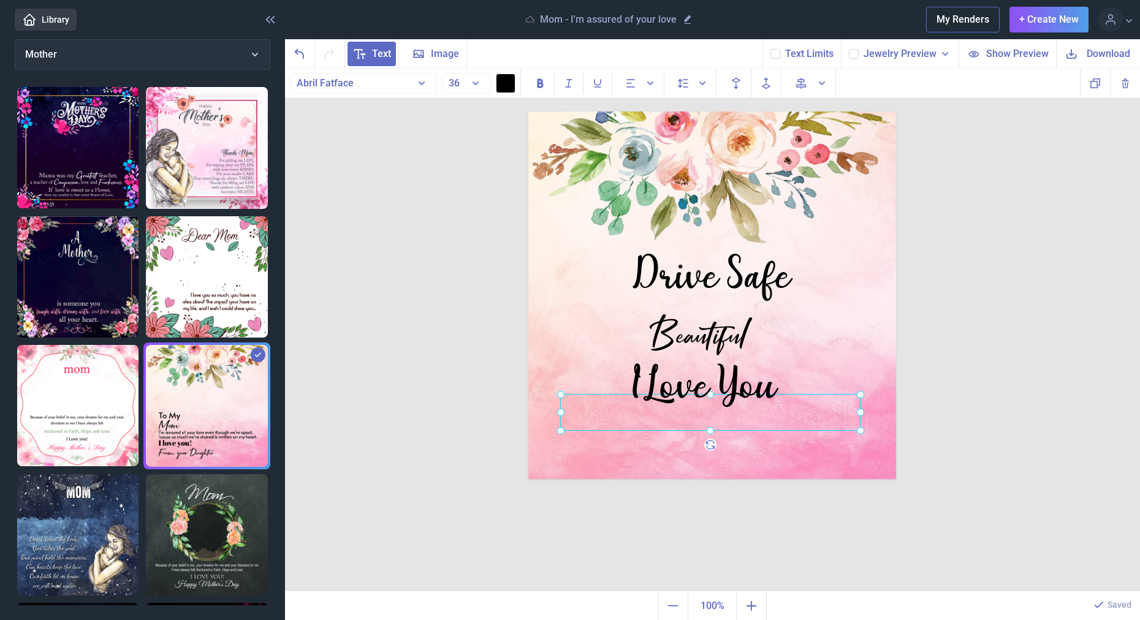
drag, startPoint x: 858, startPoint y: 397, endPoint x: 852, endPoint y: 395, distance: 6.4
click at [528, 112] on div at bounding box center [528, 112] width 0 height 0
drag, startPoint x: 852, startPoint y: 395, endPoint x: 856, endPoint y: 440, distance: 44.9
click at [856, 440] on div "Drive Safe Beautiful I Love You" at bounding box center [712, 296] width 368 height 368
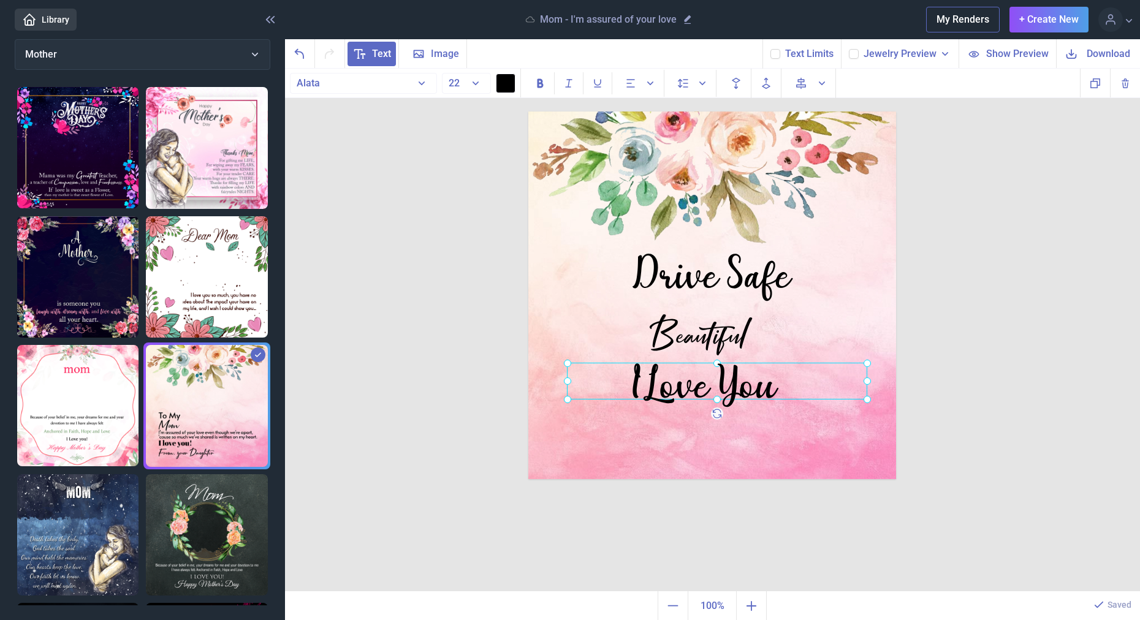
click at [528, 112] on div at bounding box center [528, 112] width 0 height 0
click at [808, 379] on div at bounding box center [712, 381] width 300 height 37
click at [528, 112] on div "I Love You" at bounding box center [528, 112] width 0 height 0
click at [970, 391] on div "Drive Safe Beautiful I Love You Duplicate Delete Backwards > Forward" at bounding box center [712, 330] width 855 height 523
drag, startPoint x: 738, startPoint y: 387, endPoint x: 748, endPoint y: 387, distance: 9.8
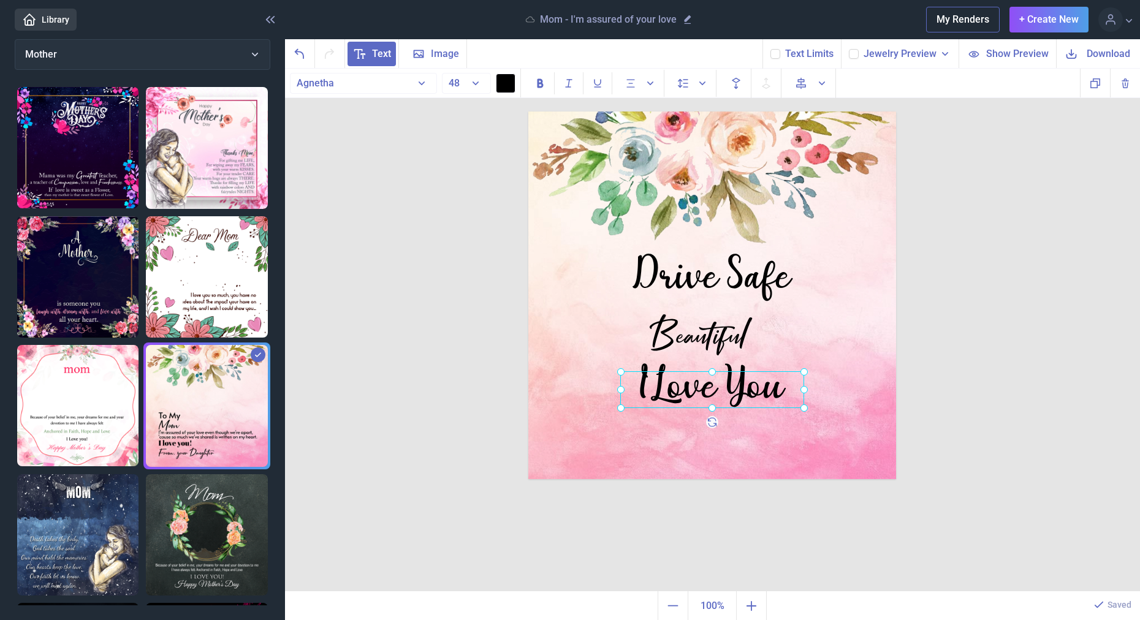
click at [528, 112] on div "I Love You" at bounding box center [528, 112] width 0 height 0
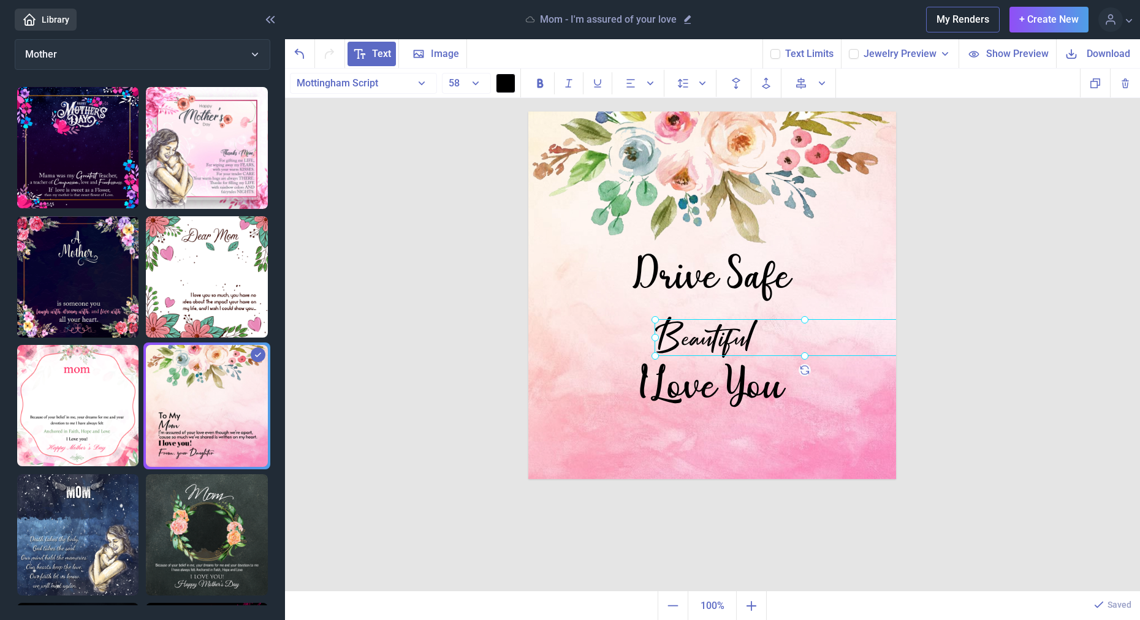
click at [528, 112] on div "Beautiful" at bounding box center [528, 112] width 0 height 0
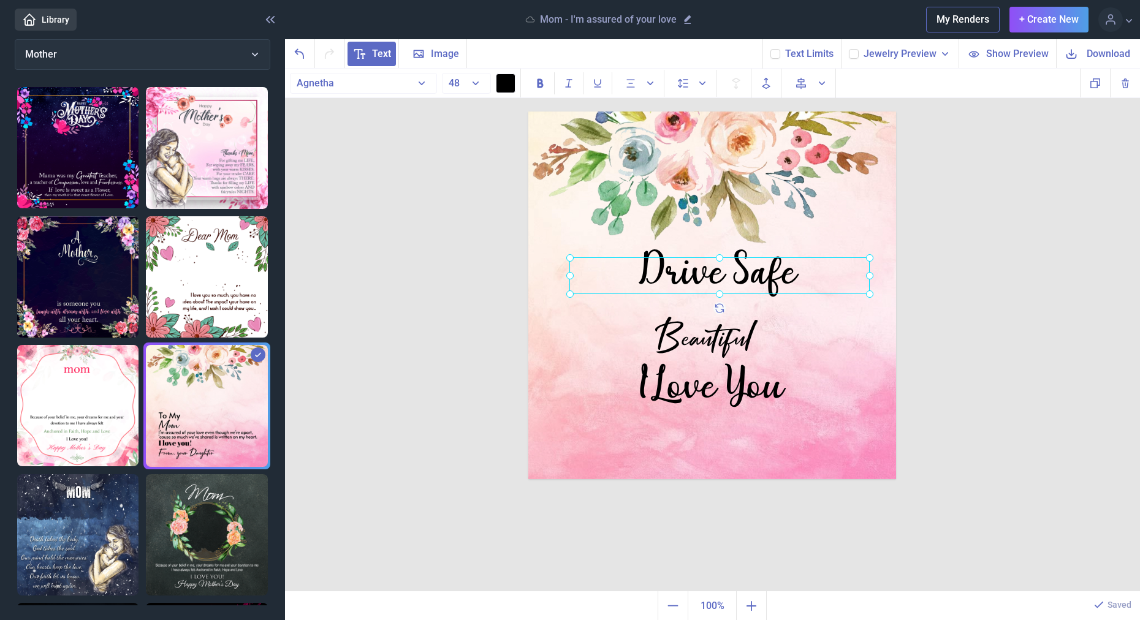
drag, startPoint x: 750, startPoint y: 287, endPoint x: 756, endPoint y: 283, distance: 7.5
click at [528, 112] on div "Drive Safe" at bounding box center [528, 112] width 0 height 0
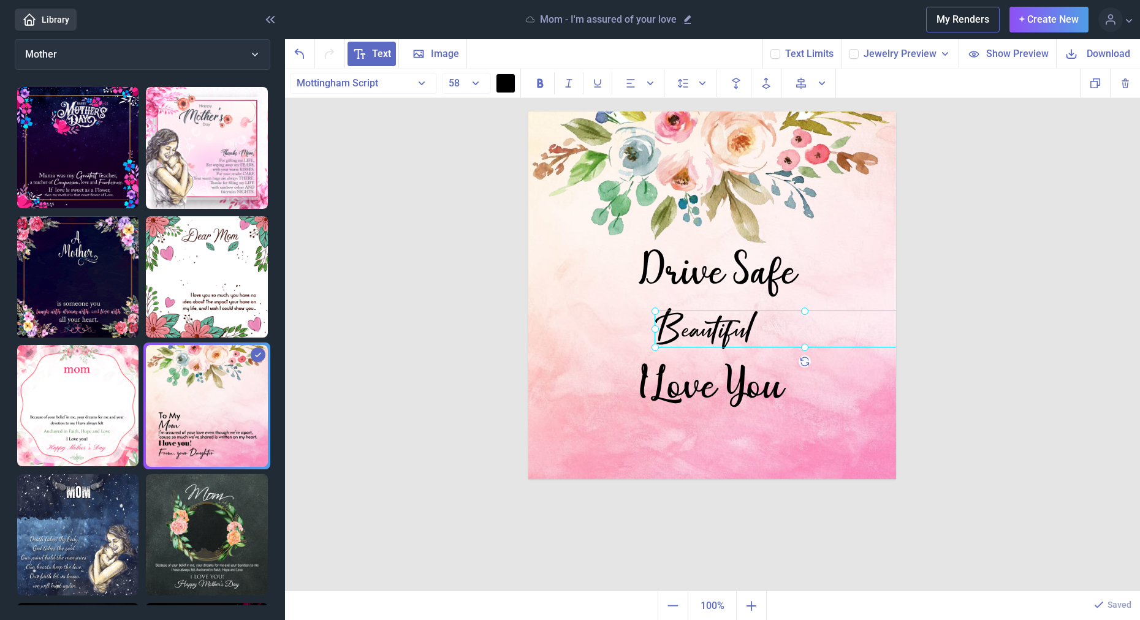
drag, startPoint x: 765, startPoint y: 337, endPoint x: 765, endPoint y: 328, distance: 8.6
click at [528, 112] on div "Beautiful" at bounding box center [528, 112] width 0 height 0
click at [973, 357] on div "Drive Safe Beautiful I Love You Duplicate Delete Backwards > Forward" at bounding box center [712, 330] width 855 height 523
click at [528, 112] on div "Beautiful" at bounding box center [528, 112] width 0 height 0
click at [956, 336] on div "Drive Safe Beautiful I Love You Duplicate Delete Backwards > Forward" at bounding box center [712, 330] width 855 height 523
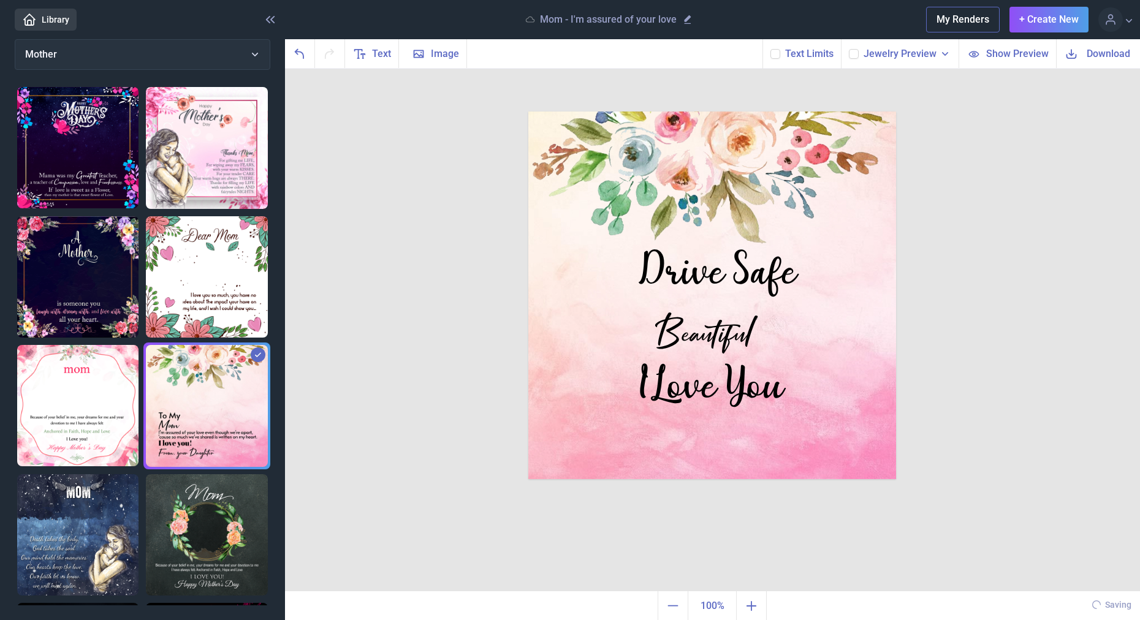
click at [1084, 59] on div "Download" at bounding box center [1108, 54] width 49 height 14
